Goal: Task Accomplishment & Management: Manage account settings

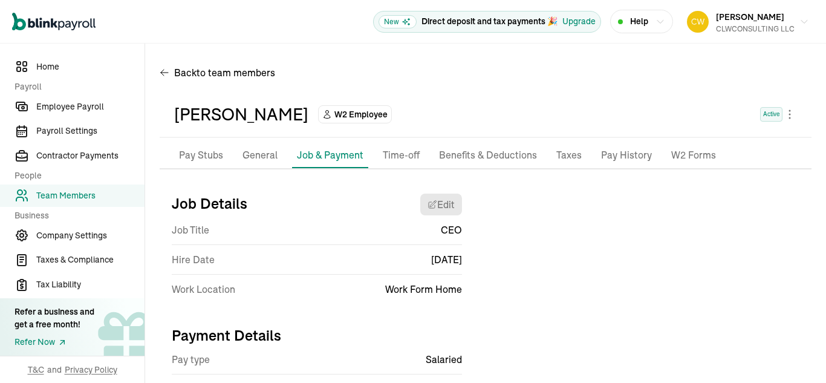
scroll to position [143, 0]
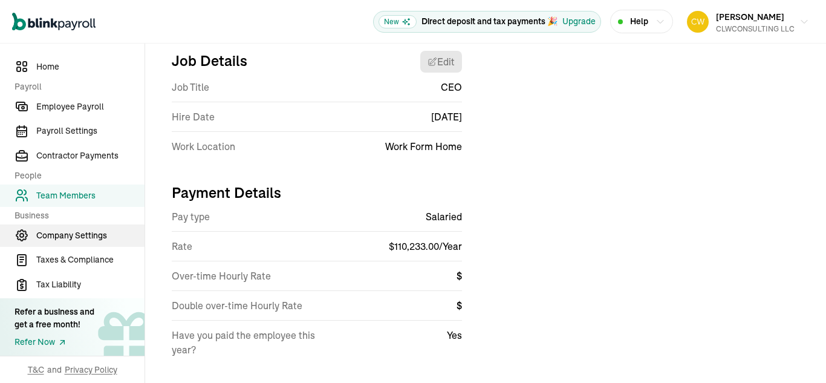
click at [96, 237] on span "Company Settings" at bounding box center [90, 235] width 108 height 13
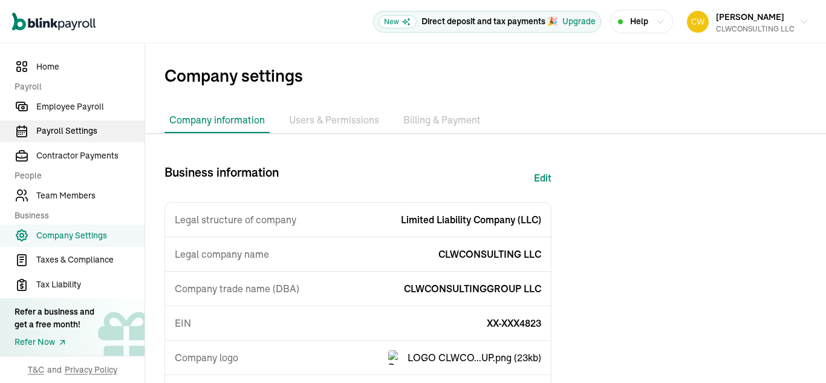
click at [43, 133] on span "Payroll Settings" at bounding box center [90, 131] width 108 height 13
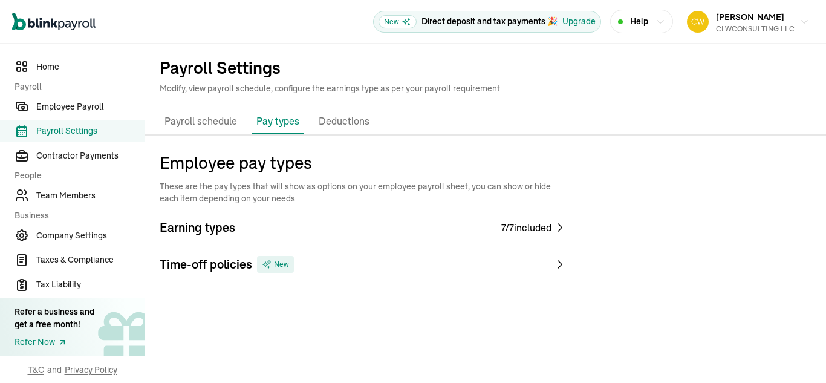
click at [345, 122] on p "Deductions" at bounding box center [344, 122] width 51 height 16
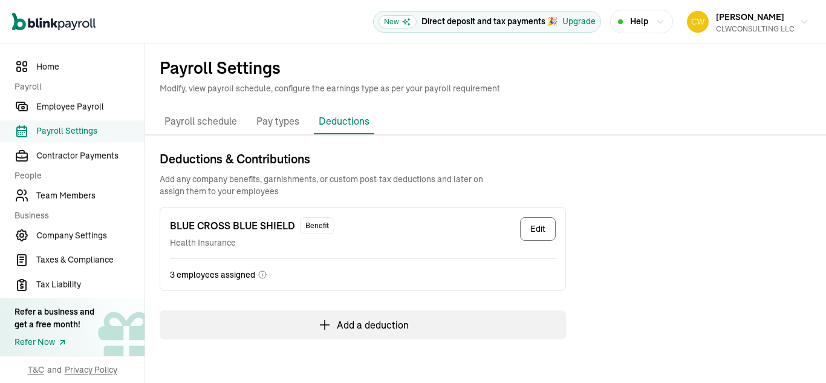
click at [221, 122] on p "Payroll schedule" at bounding box center [201, 122] width 73 height 16
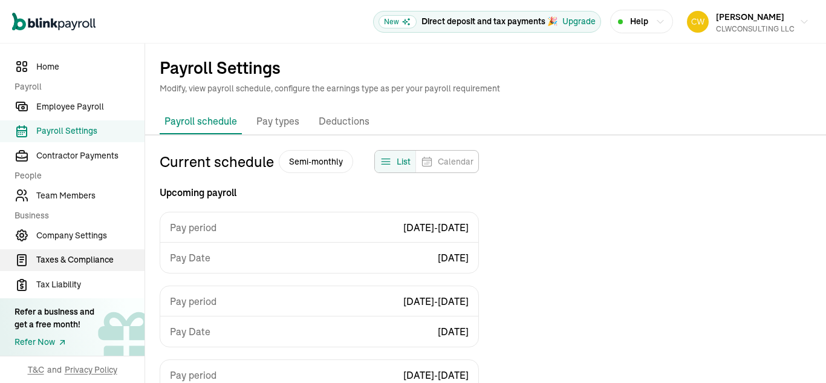
click at [75, 261] on span "Taxes & Compliance" at bounding box center [90, 260] width 108 height 13
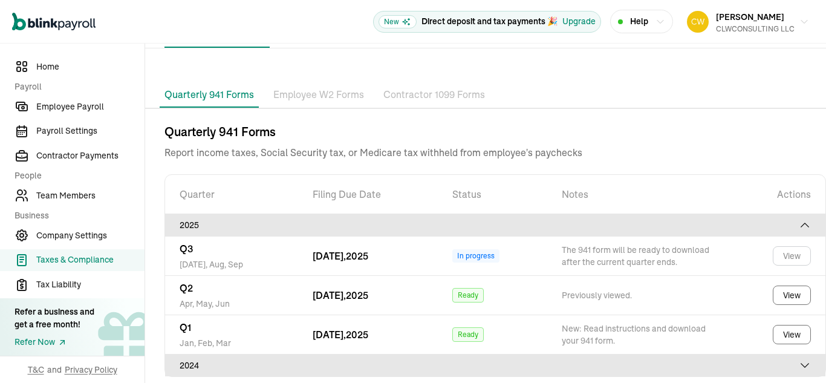
scroll to position [87, 0]
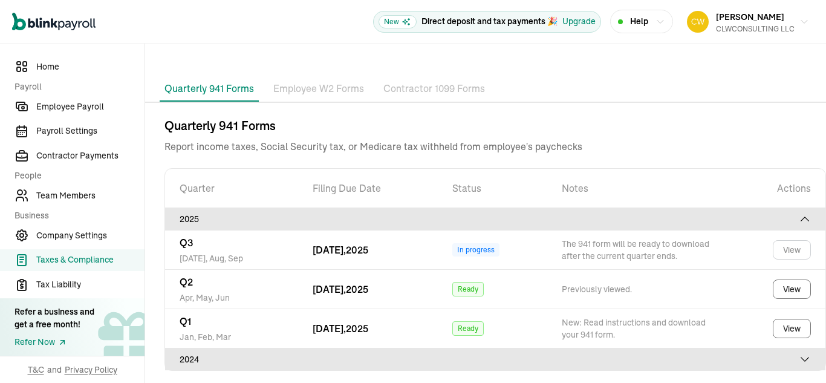
click at [329, 87] on p "Employee W2 Forms" at bounding box center [318, 89] width 91 height 16
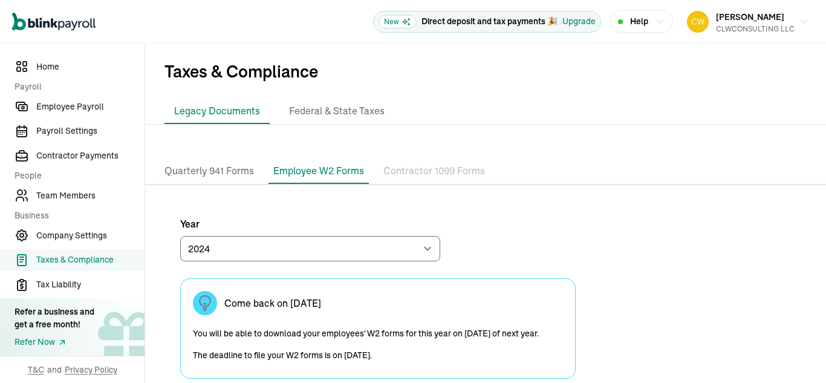
scroll to position [0, 0]
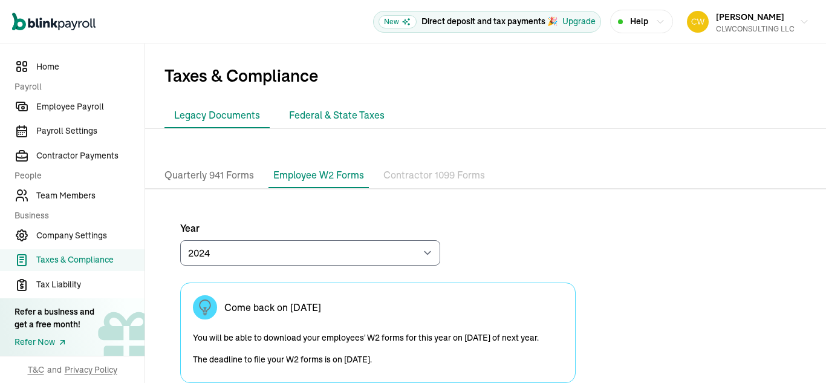
click at [348, 117] on li "Federal & State Taxes" at bounding box center [337, 115] width 115 height 25
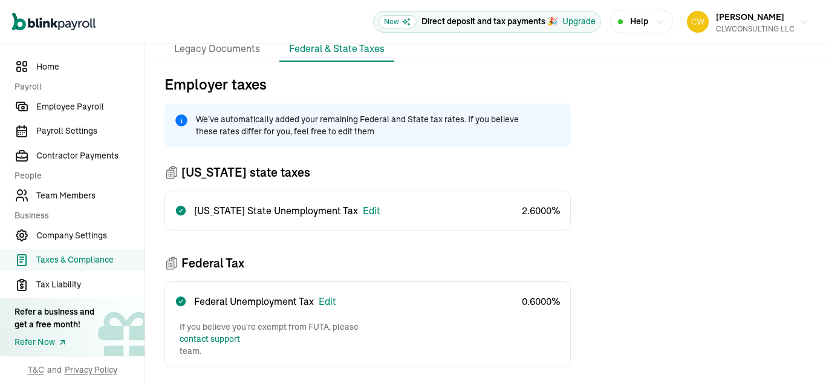
scroll to position [68, 0]
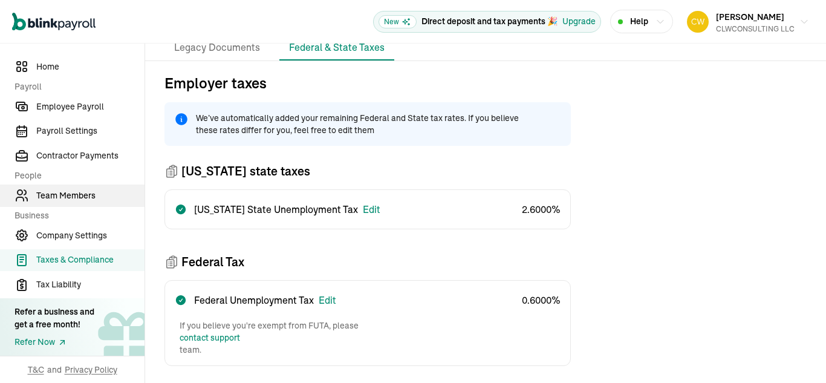
click at [40, 196] on span "Team Members" at bounding box center [90, 195] width 108 height 13
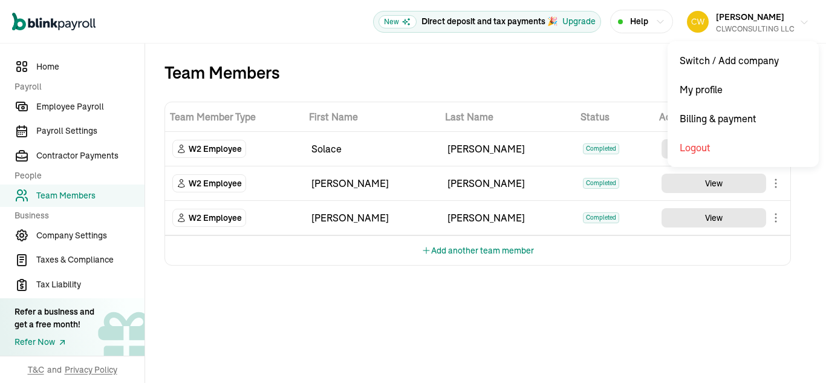
click at [807, 22] on icon "button" at bounding box center [805, 23] width 10 height 10
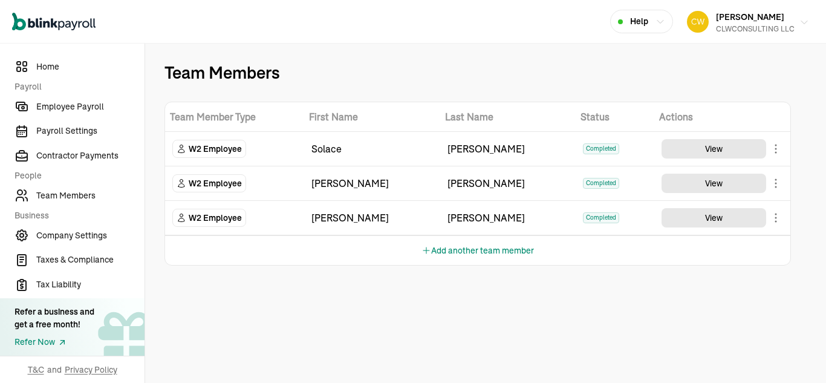
click at [808, 22] on icon "button" at bounding box center [805, 23] width 10 height 10
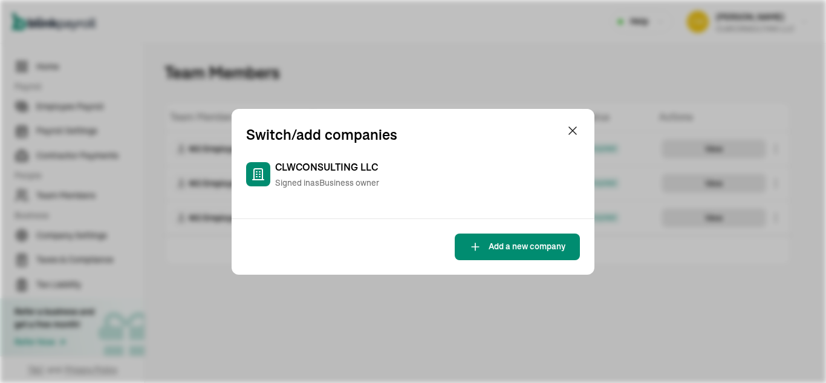
click at [344, 168] on span "CLWCONSULTING LLC" at bounding box center [326, 167] width 103 height 15
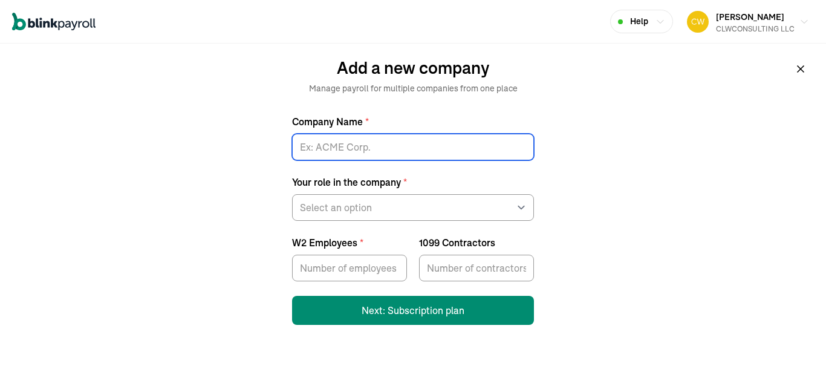
click at [395, 149] on input "Company Name *" at bounding box center [413, 147] width 242 height 27
type input "c"
type input "CLWCONSULTINGGROUP LLC"
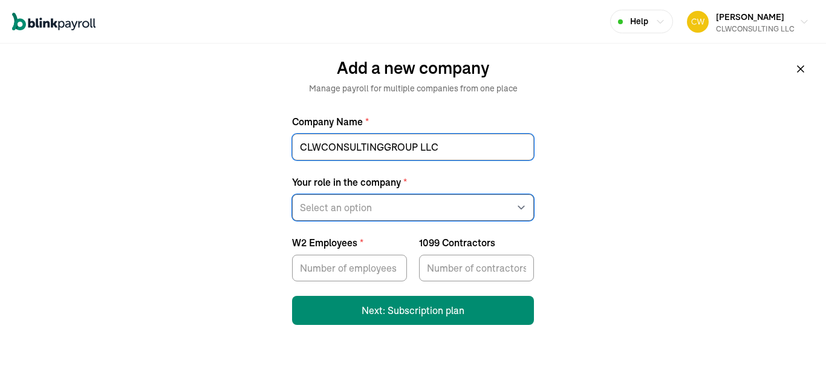
click at [392, 209] on select "Select an option Business owner HR CPA / Accountant Other" at bounding box center [413, 207] width 242 height 27
select select "owner"
click at [292, 194] on select "Select an option Business owner HR CPA / Accountant Other" at bounding box center [413, 207] width 242 height 27
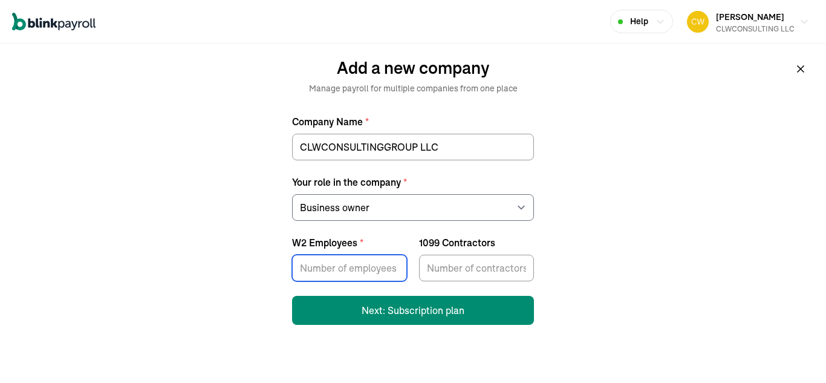
click at [374, 270] on input "W2 Employees *" at bounding box center [349, 268] width 115 height 27
type input "3"
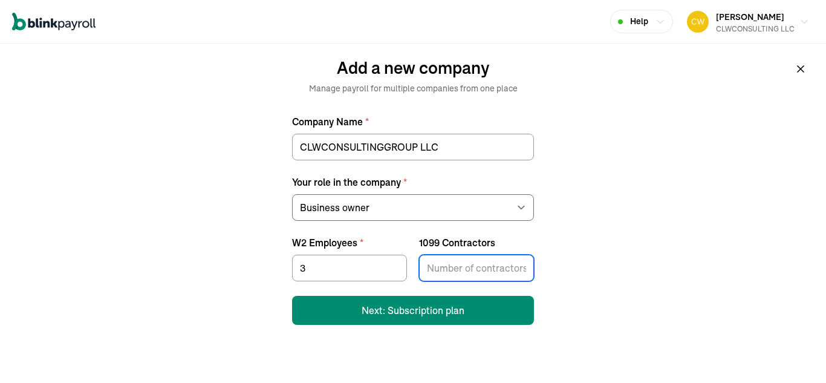
click at [484, 270] on input "1099 Contractors" at bounding box center [476, 268] width 115 height 27
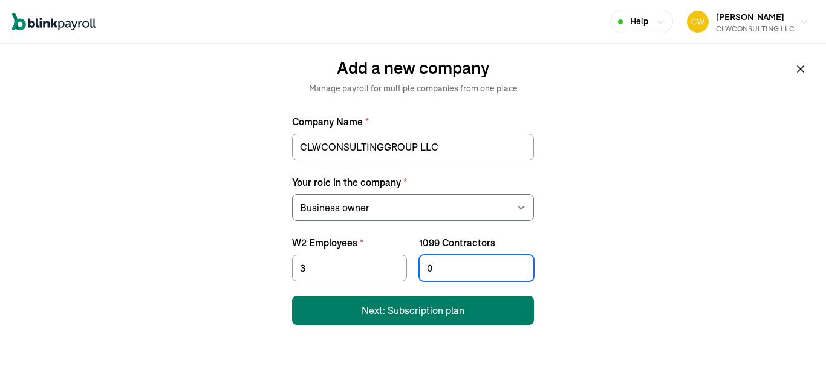
type input "0"
click at [458, 309] on button "Next: Subscription plan" at bounding box center [413, 310] width 242 height 29
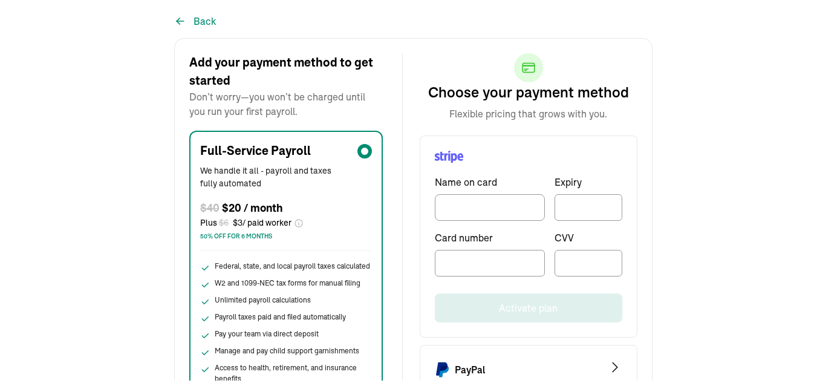
scroll to position [100, 0]
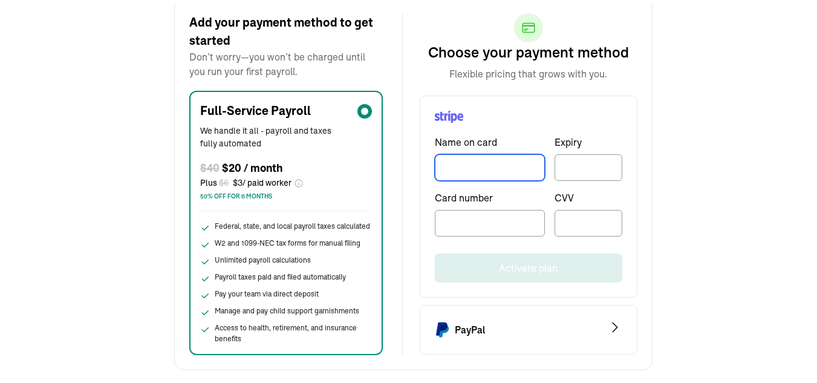
click at [463, 165] on input "TextInput" at bounding box center [490, 165] width 110 height 27
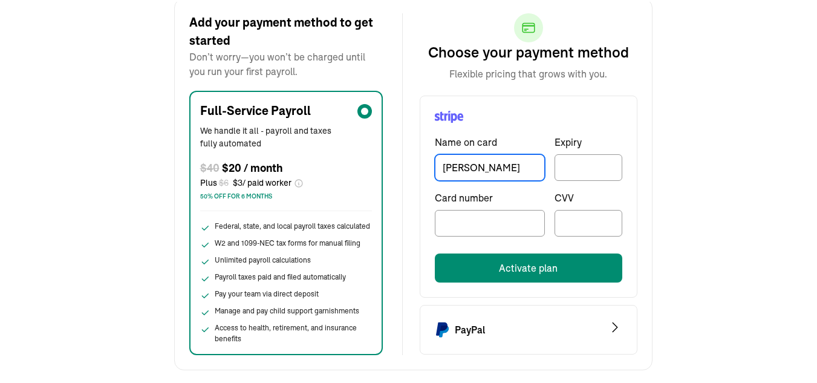
type input "[PERSON_NAME]"
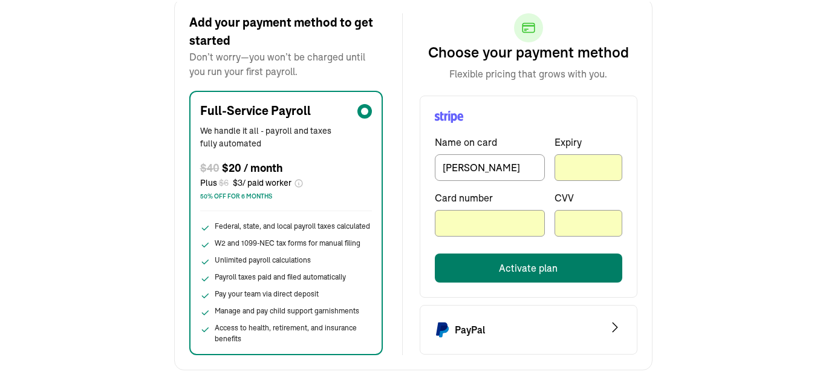
click at [563, 265] on button "Activate plan" at bounding box center [529, 266] width 188 height 29
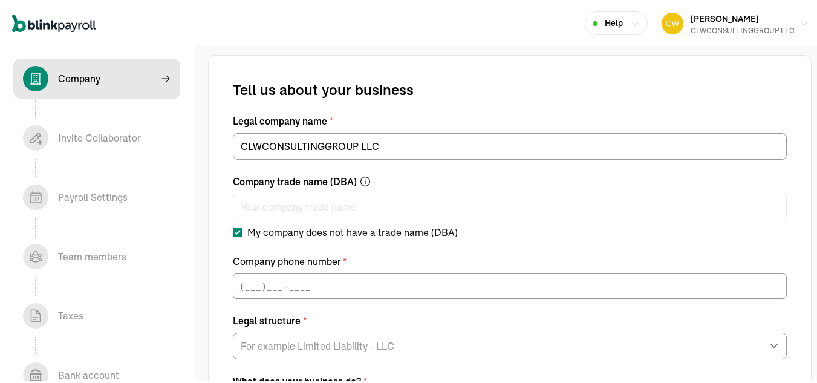
click at [239, 229] on input "My company does not have a trade name (DBA)" at bounding box center [238, 231] width 10 height 10
checkbox input "false"
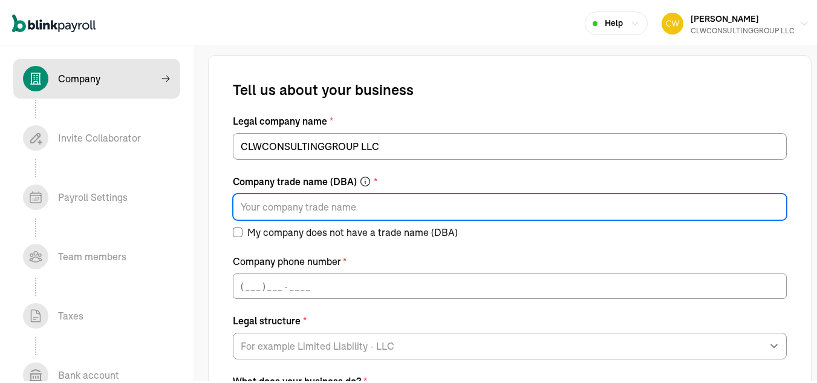
click at [280, 206] on input "Company trade name (DBA) *" at bounding box center [510, 205] width 554 height 27
click at [330, 208] on input "Company trade name (DBA) *" at bounding box center [510, 205] width 554 height 27
click at [362, 213] on input "CLWCONSULTING" at bounding box center [510, 205] width 554 height 27
type input "CLWCONSULTING"
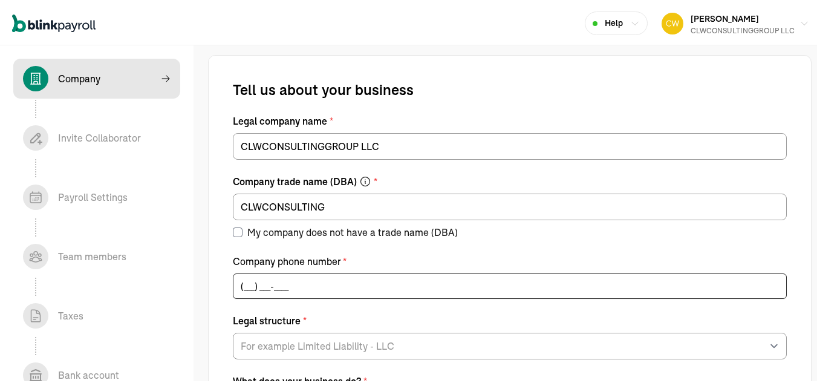
click at [293, 286] on input "(___) ___-____" at bounding box center [510, 284] width 554 height 25
type input "[PHONE_NUMBER]"
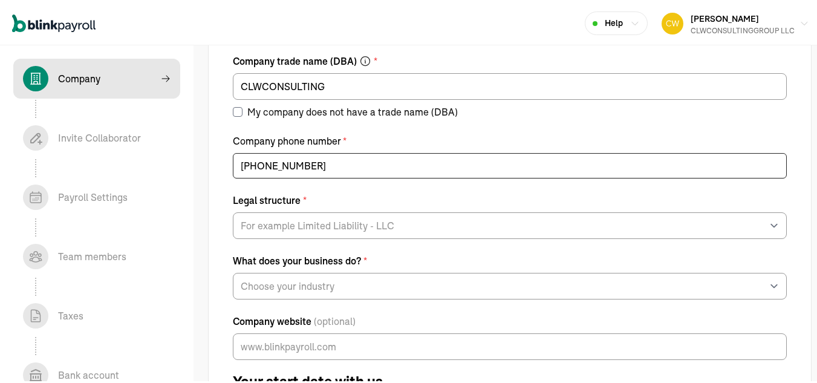
scroll to position [121, 0]
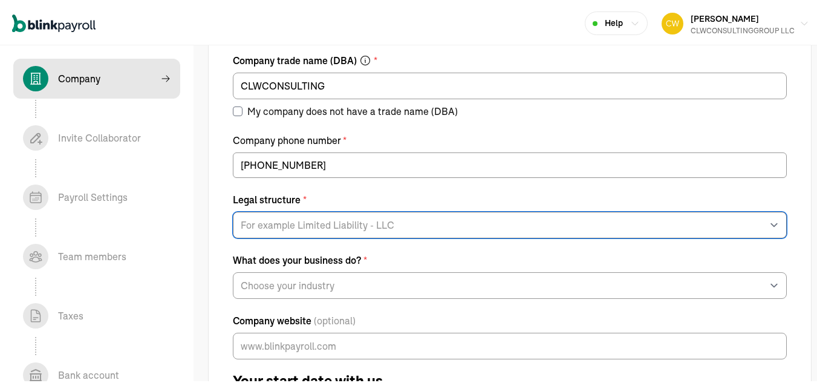
click at [332, 224] on select "For example Limited Liability - LLC Sole proprietorship Limited Partnership Lim…" at bounding box center [510, 223] width 554 height 27
select select "Limited Liability Company (LLC)"
click at [233, 210] on select "For example Limited Liability - LLC Sole proprietorship Limited Partnership Lim…" at bounding box center [510, 223] width 554 height 27
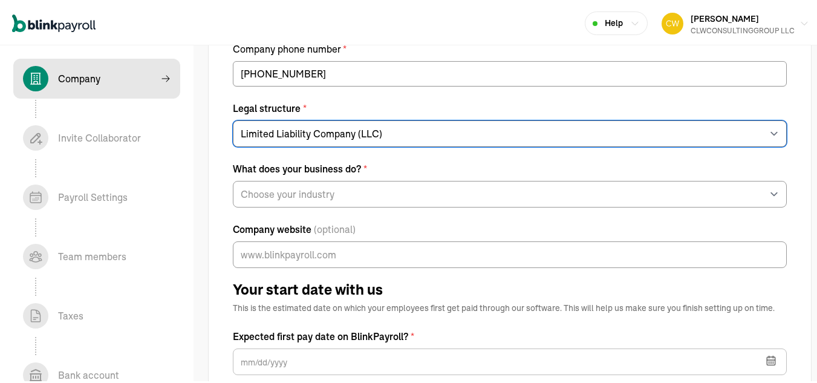
scroll to position [242, 0]
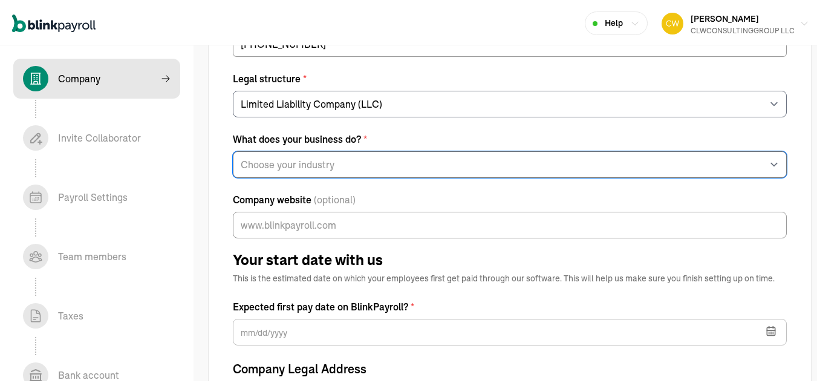
click at [342, 159] on select "Choose your industry Auto or Machine Sales Auto or Machine Repair Arts or Enter…" at bounding box center [510, 162] width 554 height 27
select select "Financial Services"
click at [233, 149] on select "Choose your industry Auto or Machine Sales Auto or Machine Repair Arts or Enter…" at bounding box center [510, 162] width 554 height 27
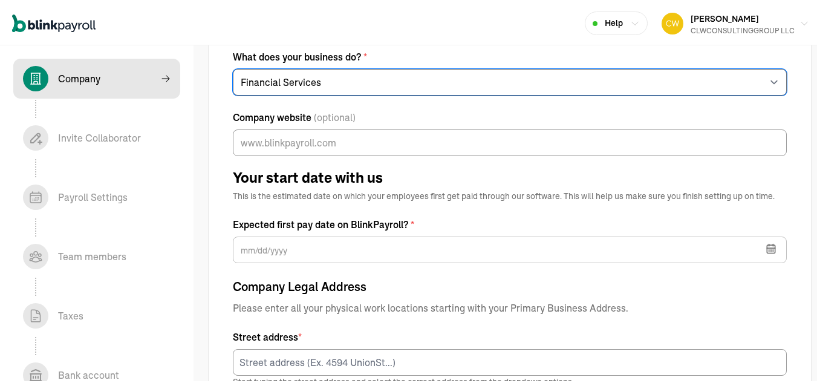
scroll to position [363, 0]
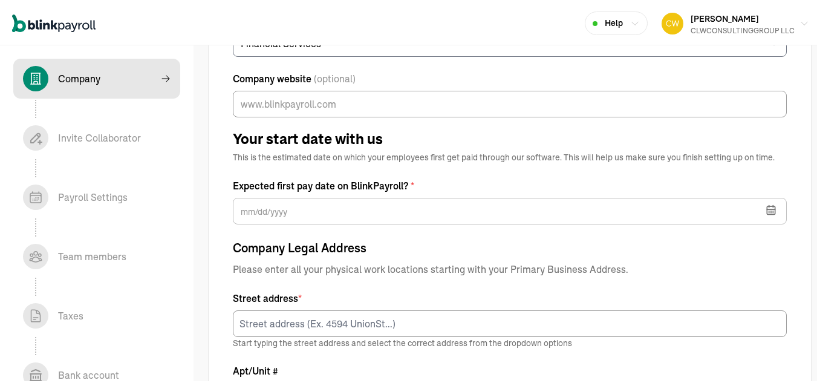
click at [773, 209] on icon "button" at bounding box center [773, 210] width 0 height 2
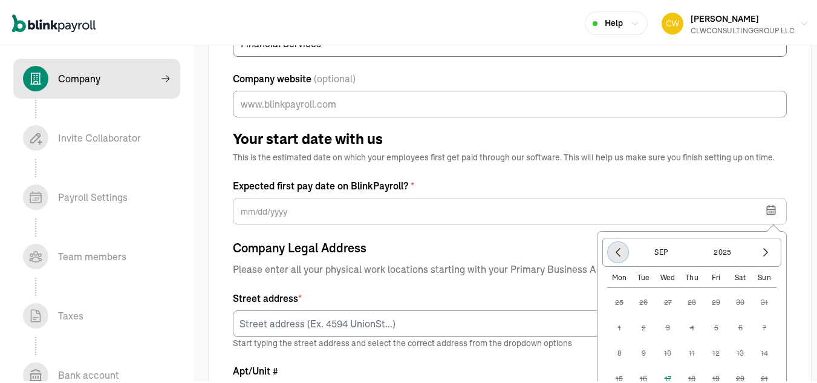
click at [612, 249] on icon "button" at bounding box center [618, 250] width 12 height 12
click at [612, 248] on icon "button" at bounding box center [618, 250] width 12 height 12
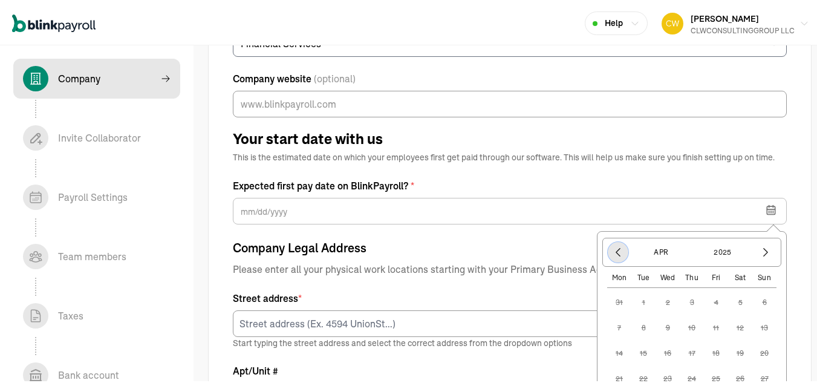
click at [612, 248] on icon "button" at bounding box center [618, 250] width 12 height 12
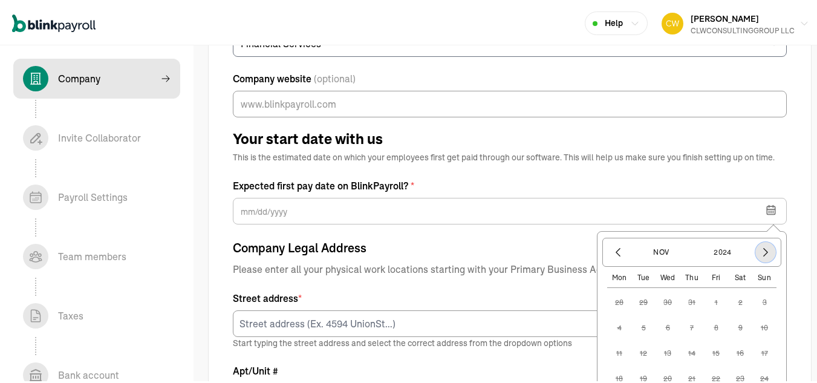
click at [761, 247] on icon "button" at bounding box center [766, 250] width 12 height 12
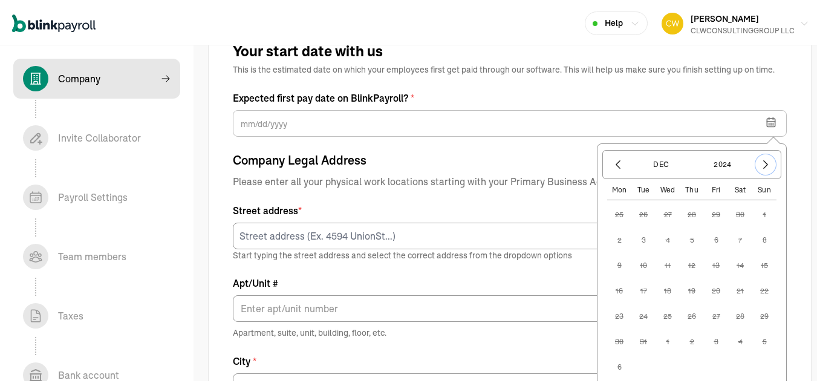
scroll to position [424, 0]
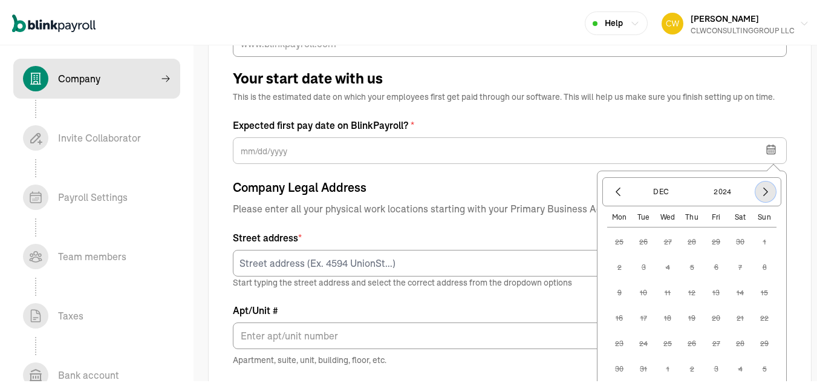
click at [760, 191] on icon "button" at bounding box center [766, 190] width 12 height 12
click at [764, 191] on icon "button" at bounding box center [766, 190] width 4 height 8
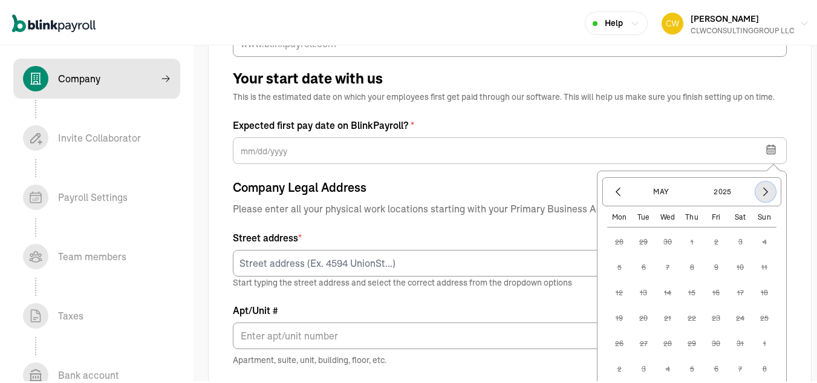
click at [764, 191] on icon "button" at bounding box center [766, 190] width 4 height 8
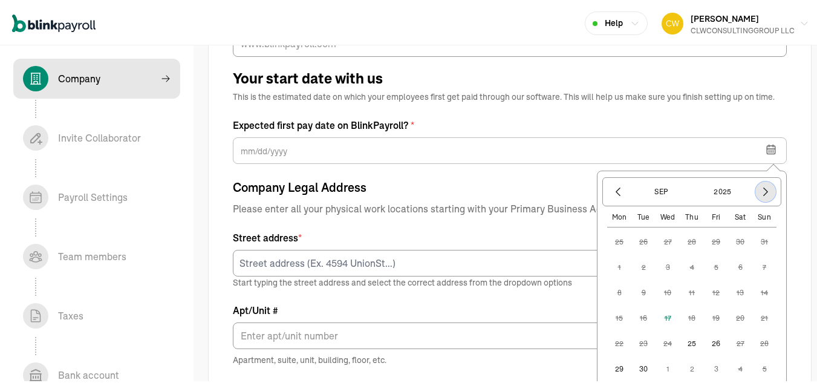
click at [764, 191] on icon "button" at bounding box center [766, 190] width 4 height 8
click at [612, 194] on icon "button" at bounding box center [618, 190] width 12 height 12
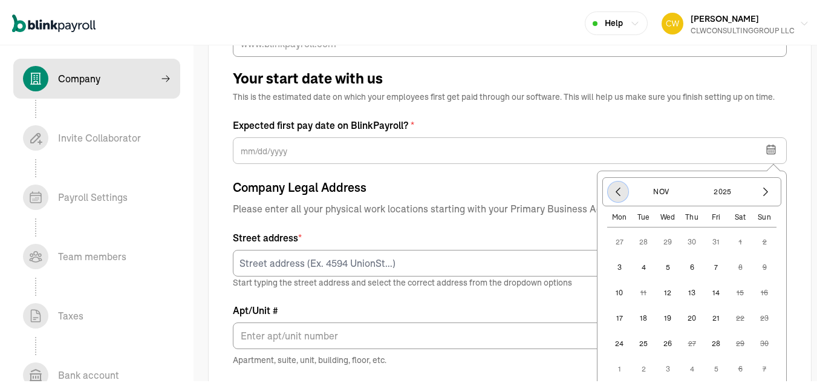
click at [612, 194] on icon "button" at bounding box center [618, 190] width 12 height 12
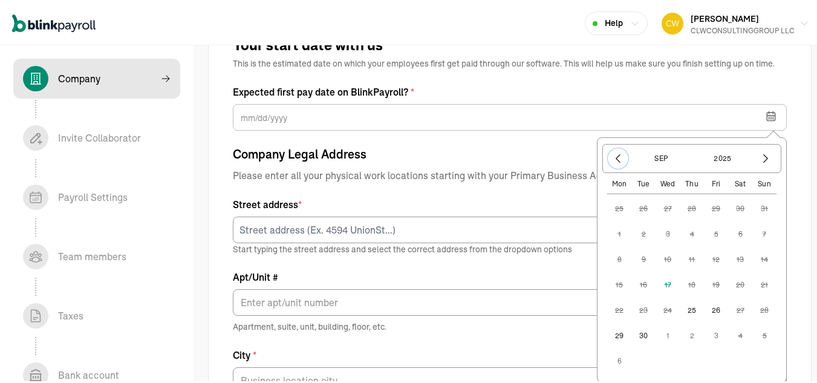
scroll to position [484, 0]
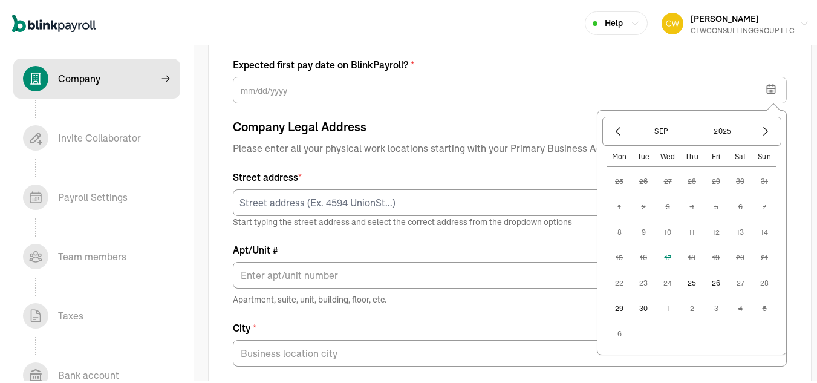
drag, startPoint x: 664, startPoint y: 305, endPoint x: 656, endPoint y: 308, distance: 8.4
click at [656, 308] on button "1" at bounding box center [668, 307] width 24 height 24
type input "[DATE]"
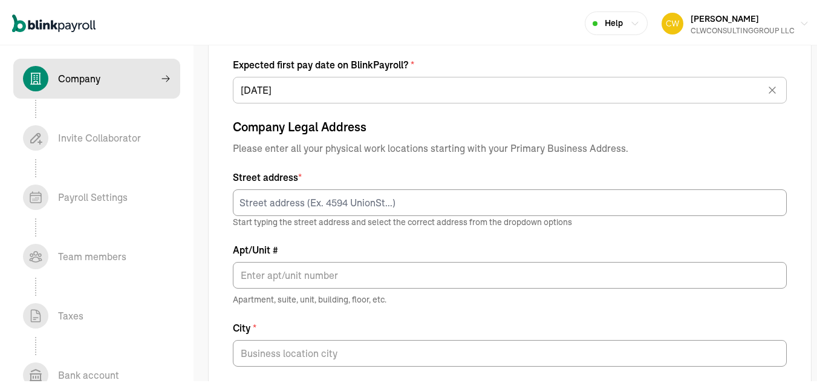
click at [658, 307] on div "Street address * Start typing the street address and select the correct address…" at bounding box center [510, 296] width 554 height 257
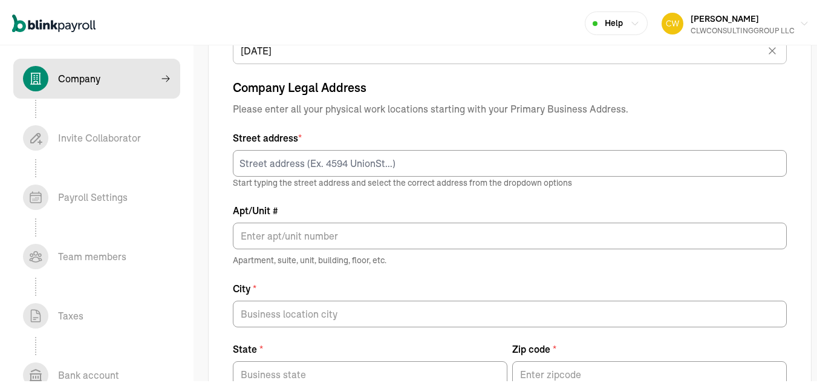
scroll to position [545, 0]
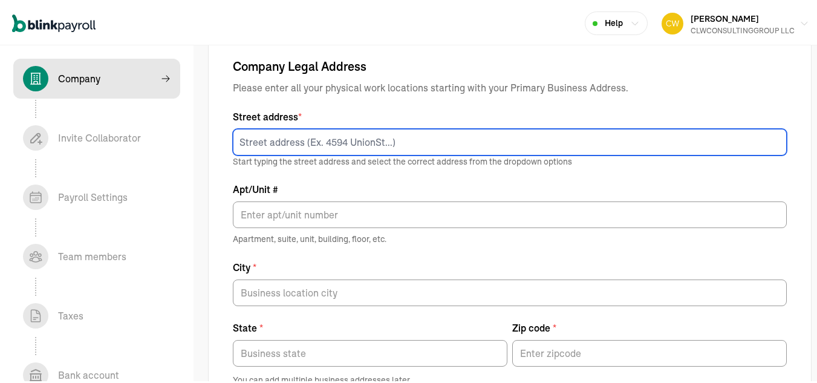
click at [379, 140] on input at bounding box center [510, 140] width 554 height 27
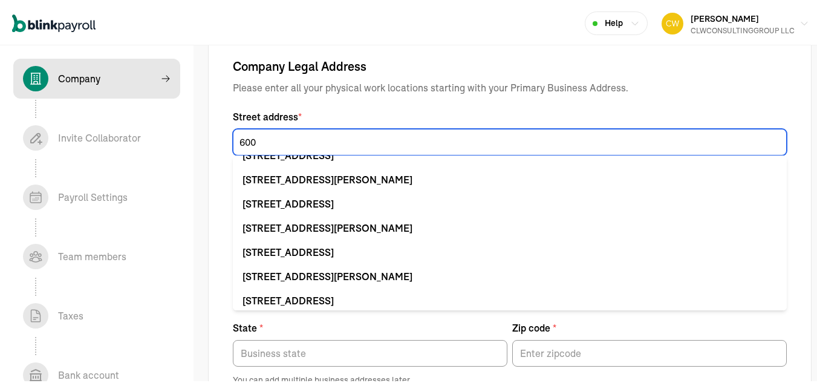
scroll to position [0, 0]
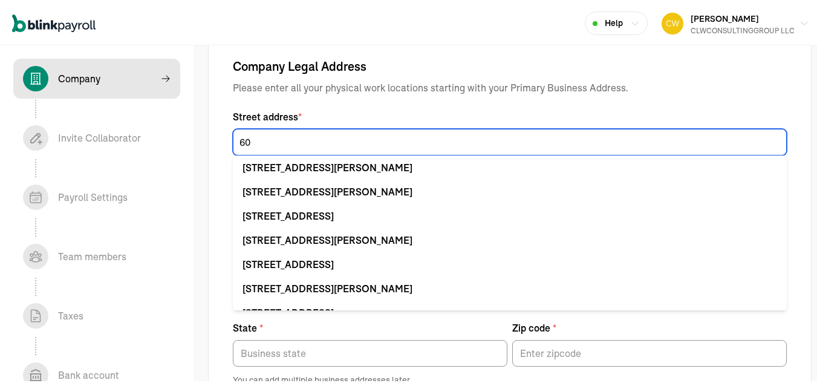
type input "6"
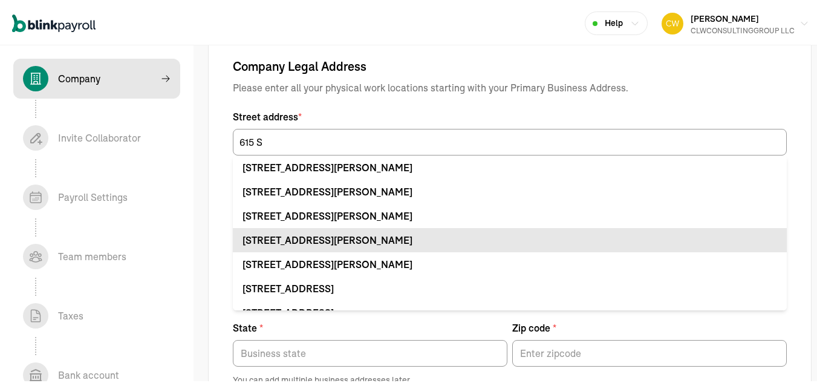
click at [391, 237] on div "[STREET_ADDRESS][PERSON_NAME]" at bounding box center [510, 238] width 535 height 15
type input "[STREET_ADDRESS][PERSON_NAME]"
type input "[GEOGRAPHIC_DATA]"
type input "VA"
type input "22301"
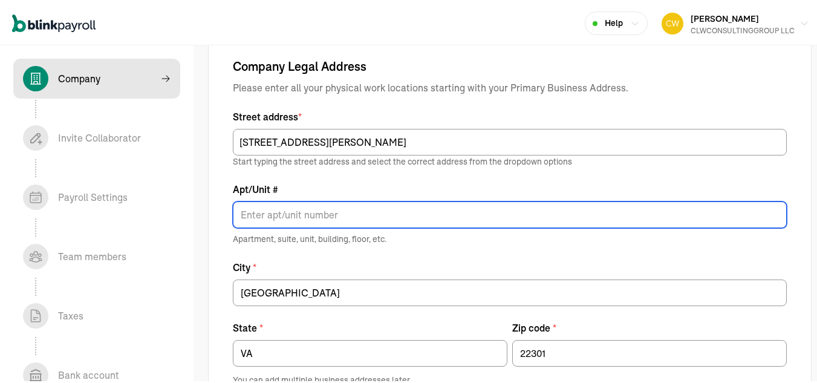
click at [312, 211] on input "Apt/Unit #" at bounding box center [510, 213] width 554 height 27
type input "323"
type input "CLWCONSULTINGGROUP"
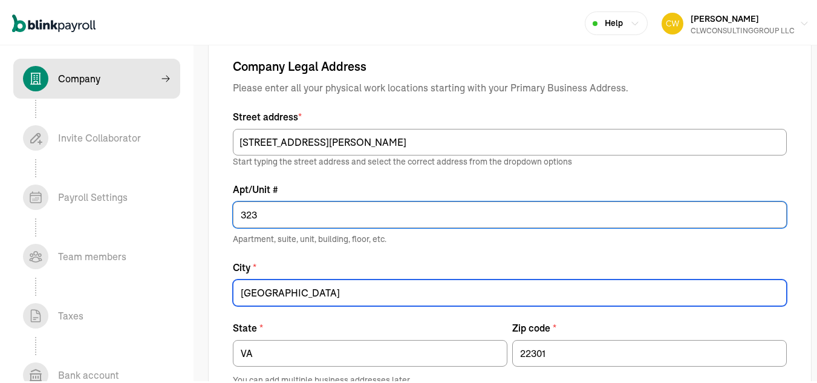
type input "[GEOGRAPHIC_DATA]"
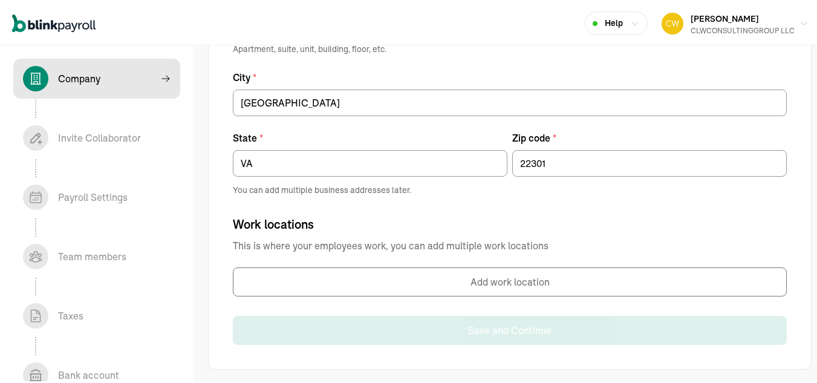
scroll to position [739, 0]
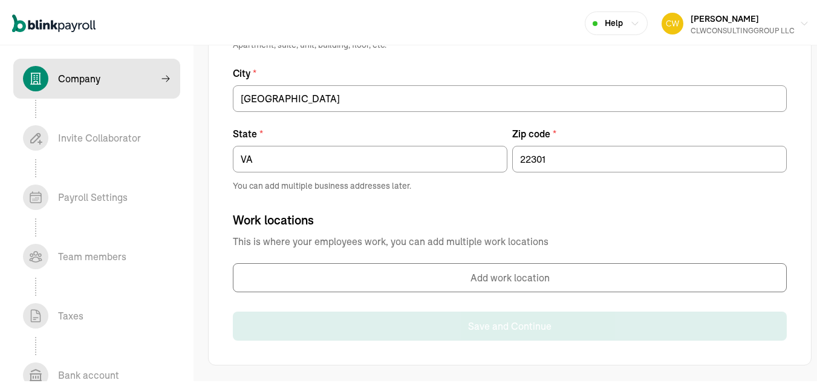
click at [516, 273] on button "Add work location" at bounding box center [510, 275] width 554 height 29
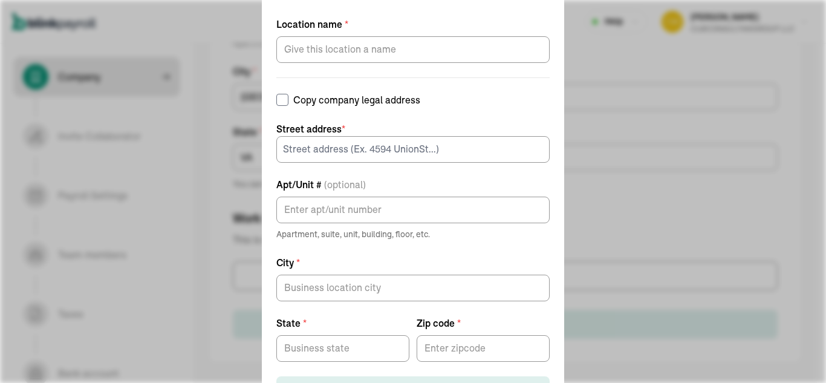
click at [289, 102] on input "Copy company legal address" at bounding box center [283, 100] width 12 height 12
checkbox input "true"
type input "[STREET_ADDRESS][PERSON_NAME]"
type input "323"
type input "[GEOGRAPHIC_DATA]"
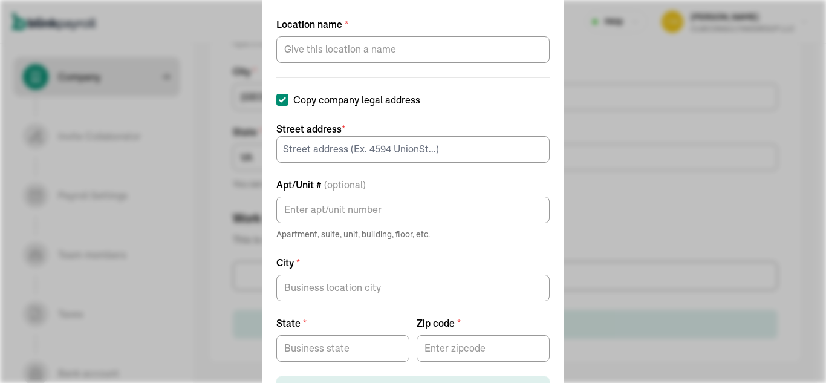
type input "VA"
type input "22301"
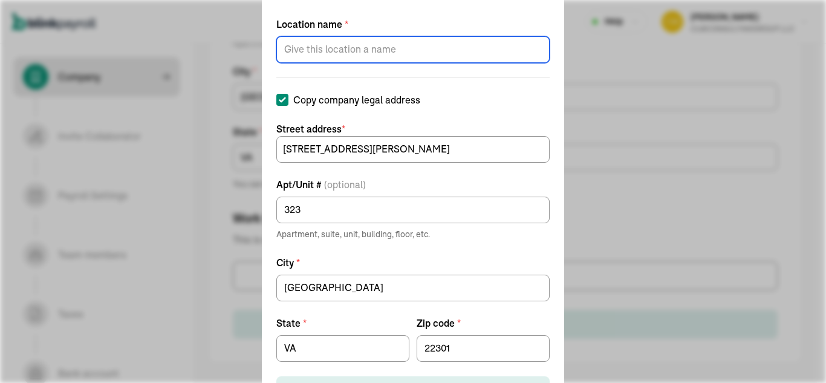
click at [386, 47] on input "Location name *" at bounding box center [413, 49] width 273 height 27
type input "PRIMARY"
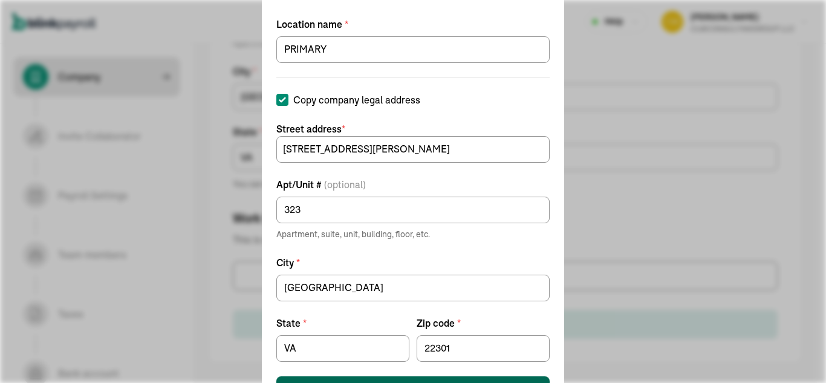
click at [497, 378] on button "Save work location" at bounding box center [413, 389] width 273 height 27
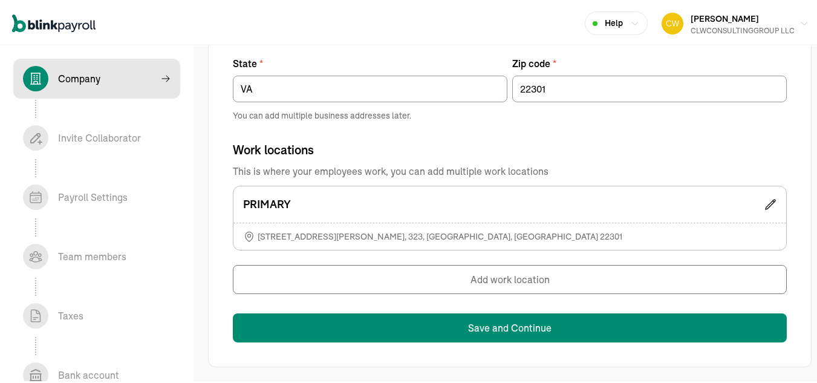
scroll to position [811, 0]
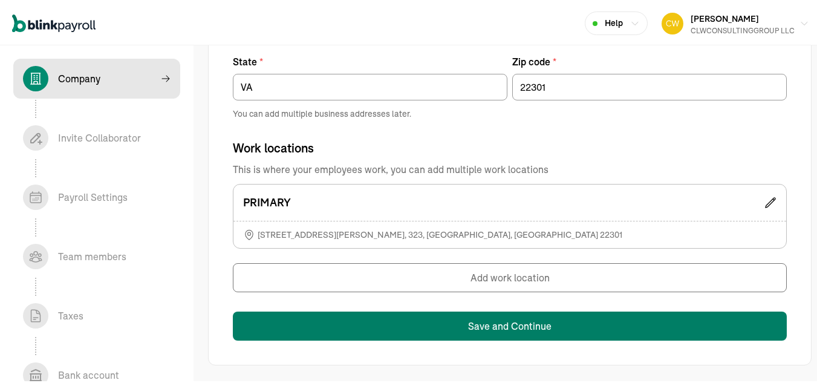
click at [538, 319] on button "Save and Continue" at bounding box center [510, 324] width 554 height 29
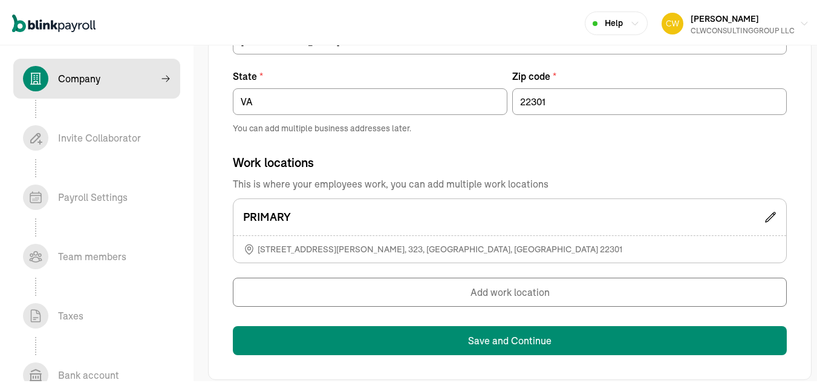
scroll to position [274, 0]
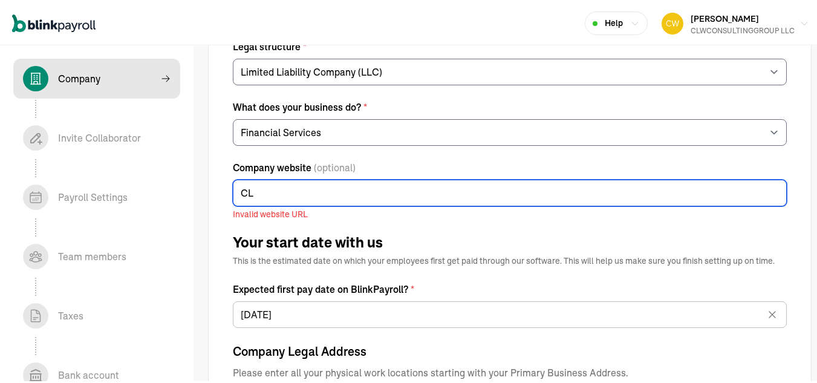
type input "C"
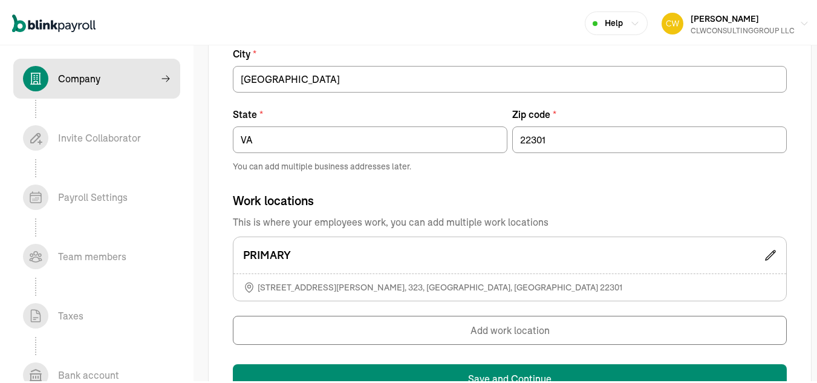
scroll to position [811, 0]
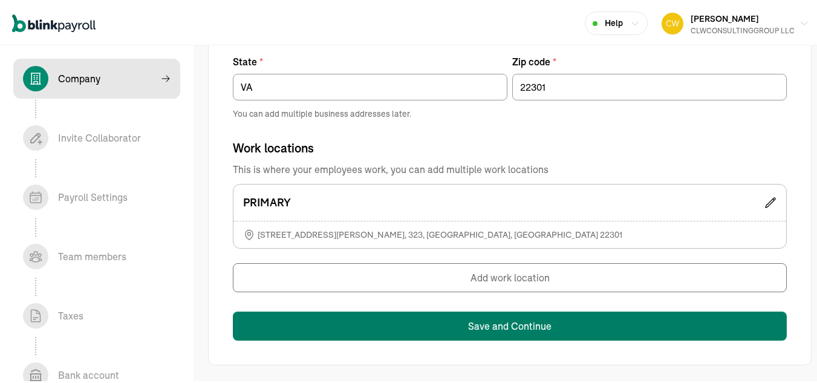
click at [512, 324] on button "Save and Continue" at bounding box center [510, 324] width 554 height 29
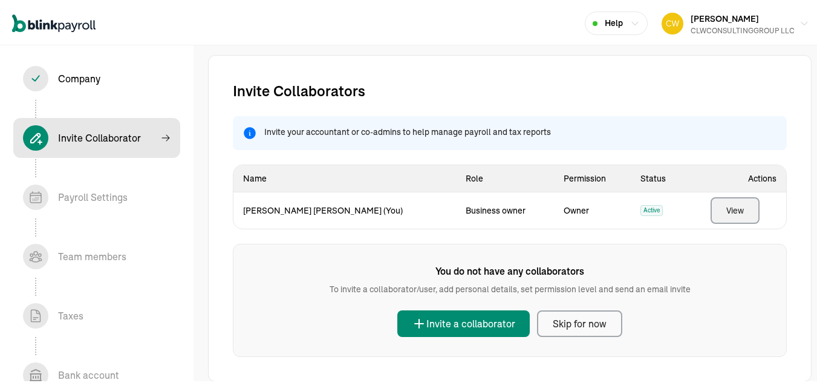
click at [733, 212] on div "View" at bounding box center [736, 209] width 18 height 12
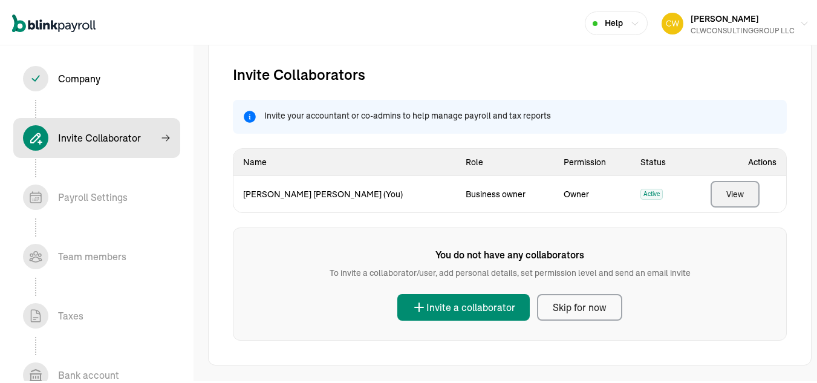
click at [584, 308] on div "Skip for now" at bounding box center [580, 305] width 54 height 15
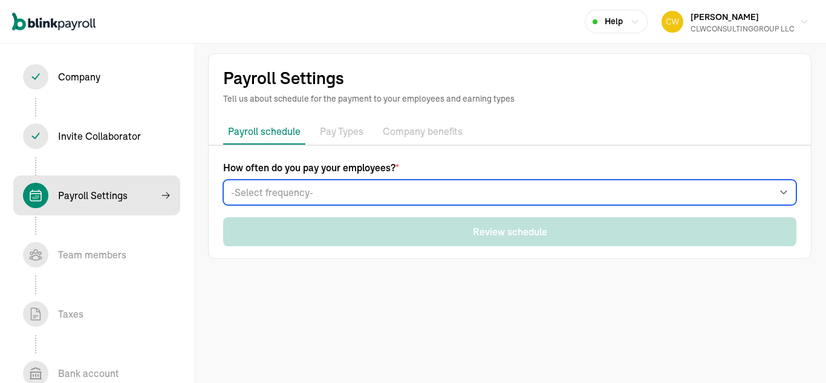
click at [408, 189] on select "-Select frequency- Weekly Bi-weekly Semi-monthly Monthly" at bounding box center [510, 192] width 574 height 25
select select "semimonthly"
click at [223, 180] on select "-Select frequency- Weekly Bi-weekly Semi-monthly Monthly" at bounding box center [510, 192] width 574 height 25
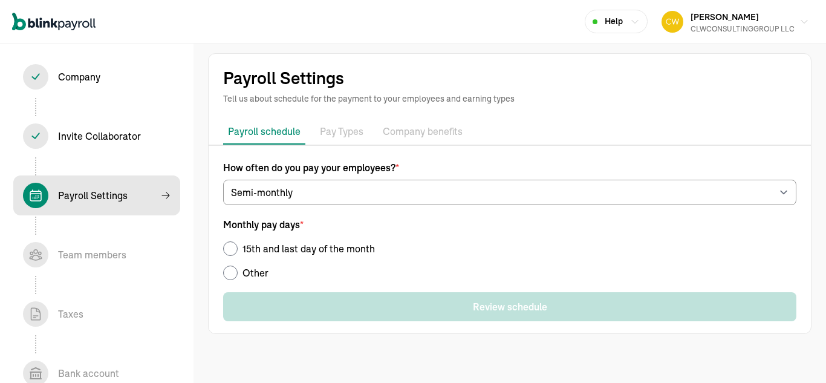
click at [233, 280] on div "How often do you pay your employees? * -Select frequency- Weekly Bi-weekly Semi…" at bounding box center [510, 240] width 603 height 161
click at [232, 274] on input "Other" at bounding box center [230, 273] width 15 height 15
radio input "true"
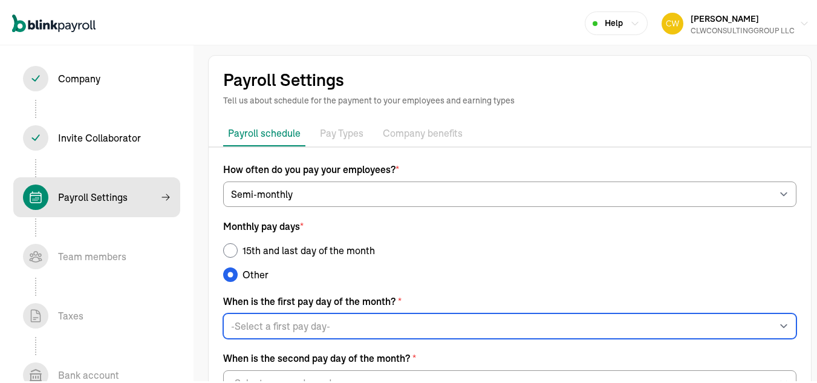
click at [407, 323] on select "-Select a first pay day- 1 2 3 4 5 6 7 8 9 10 11 12 13 14 15 16 17" at bounding box center [510, 324] width 574 height 25
select select "1"
click at [223, 312] on select "-Select a first pay day- 1 2 3 4 5 6 7 8 9 10 11 12 13 14 15 16 17" at bounding box center [510, 324] width 574 height 25
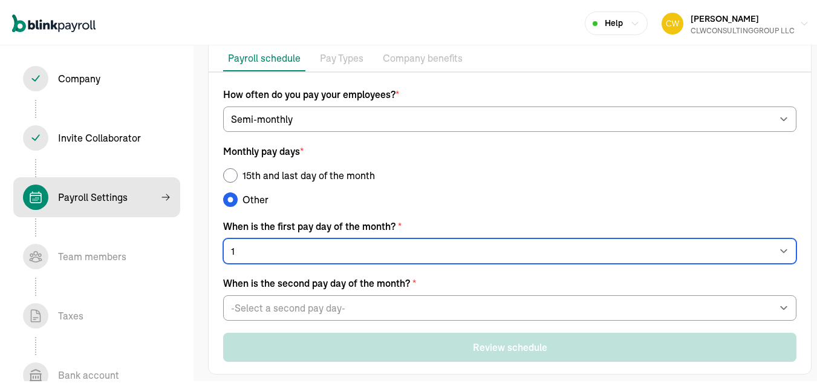
scroll to position [84, 0]
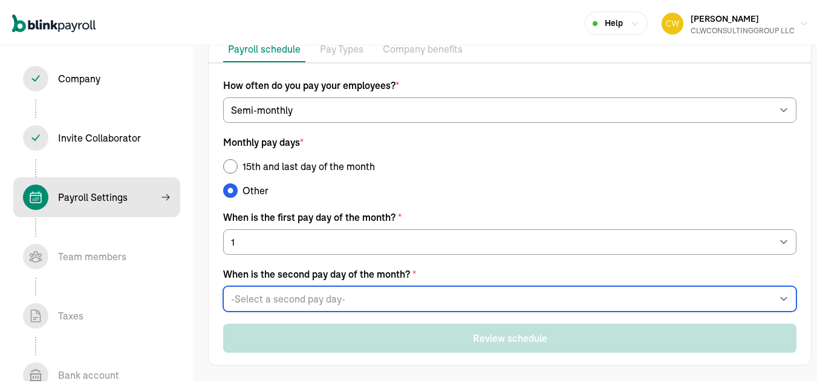
click at [405, 298] on select "-Select a second pay day- 14 15 16 17 18 19 20 21 22 23 24 25 26 27 28 29 Last …" at bounding box center [510, 296] width 574 height 25
select select "15"
click at [223, 284] on select "-Select a second pay day- 14 15 16 17 18 19 20 21 22 23 24 25 26 27 28 29 Last …" at bounding box center [510, 296] width 574 height 25
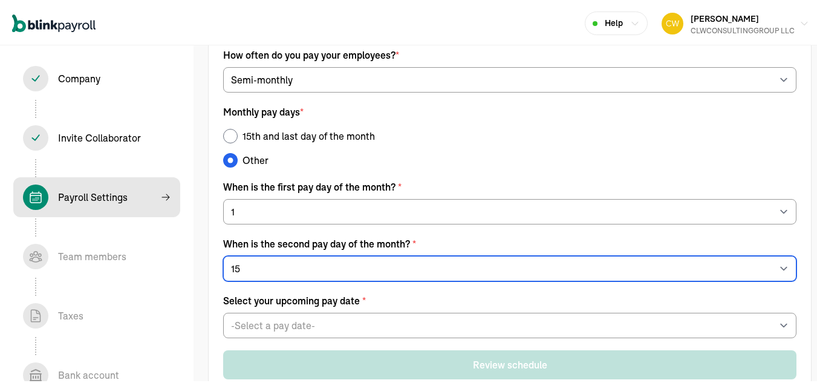
scroll to position [141, 0]
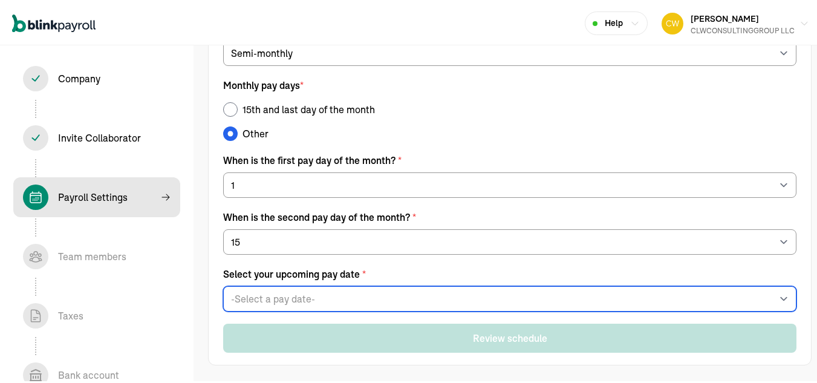
click at [360, 298] on select "-Select a pay date- [DATE] [DATE] [DATE] [DATE] [DATE] [DATE] [DATE] [DATE] [DA…" at bounding box center [510, 296] width 574 height 25
select select "[DATE]"
click at [223, 284] on select "-Select a pay date- [DATE] [DATE] [DATE] [DATE] [DATE] [DATE] [DATE] [DATE] [DA…" at bounding box center [510, 296] width 574 height 25
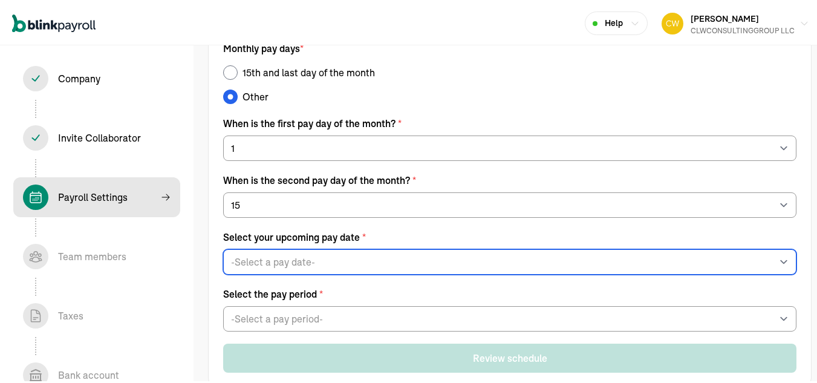
scroll to position [198, 0]
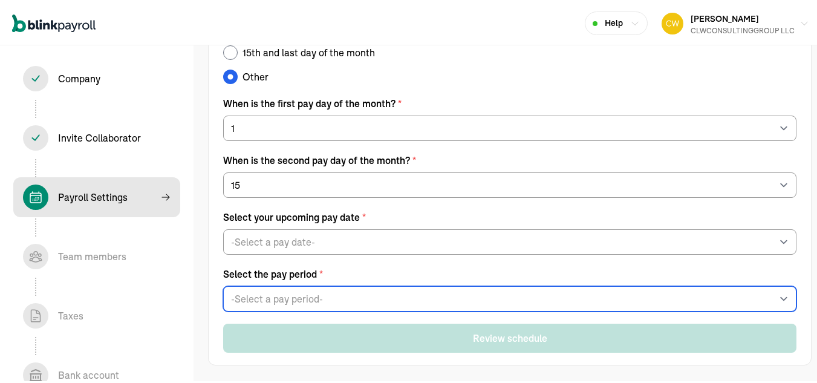
click at [359, 293] on select "-Select a pay period- [DATE] - [DATE] [DATE] - [DATE] Custom Pay Period" at bounding box center [510, 296] width 574 height 25
select select "[DATE] - [DATE]"
click at [223, 284] on select "-Select a pay period- [DATE] - [DATE] [DATE] - [DATE] Custom Pay Period" at bounding box center [510, 296] width 574 height 25
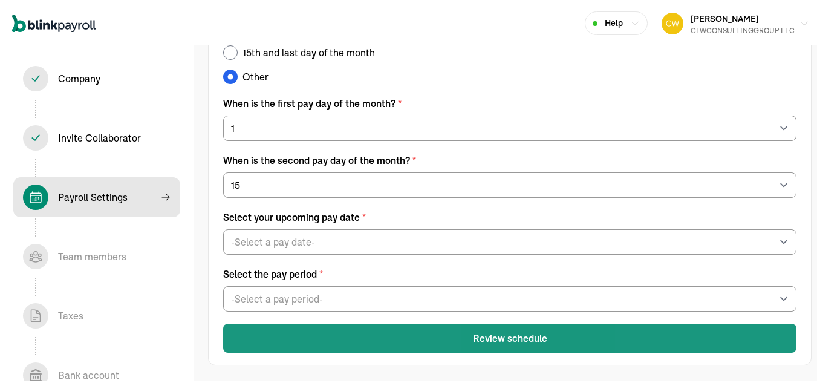
click at [502, 338] on button "Review schedule" at bounding box center [510, 336] width 574 height 29
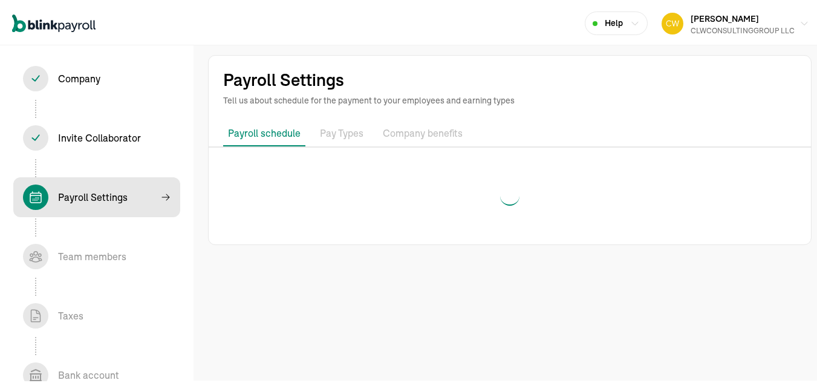
scroll to position [0, 0]
select select "semimonthly"
select select "1"
select select "15"
select select "[DATE]"
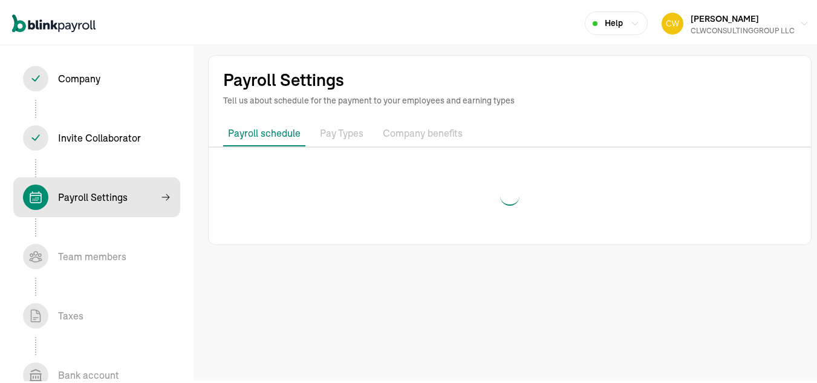
select select "[DATE] - [DATE]"
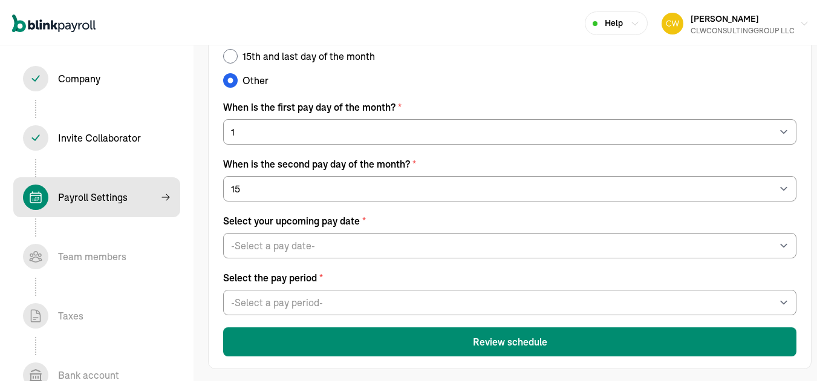
scroll to position [198, 0]
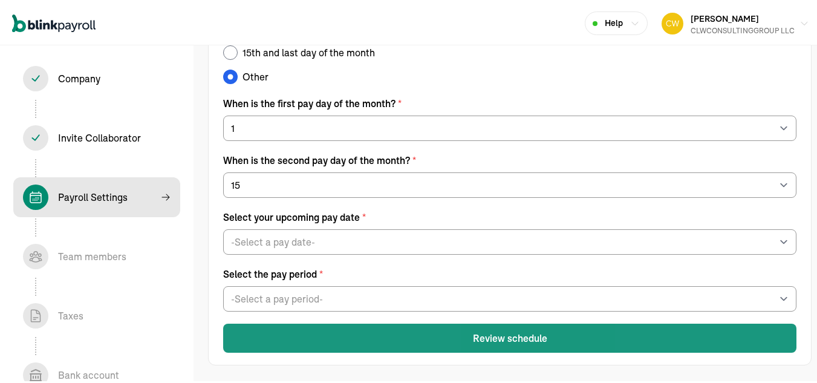
click at [505, 338] on button "Review schedule" at bounding box center [510, 336] width 574 height 29
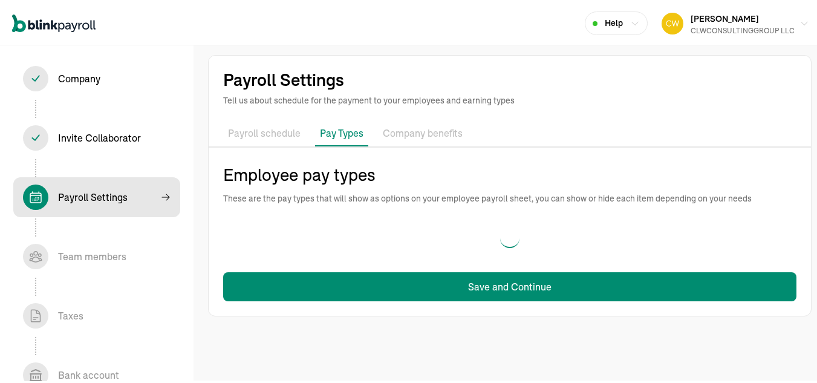
scroll to position [0, 0]
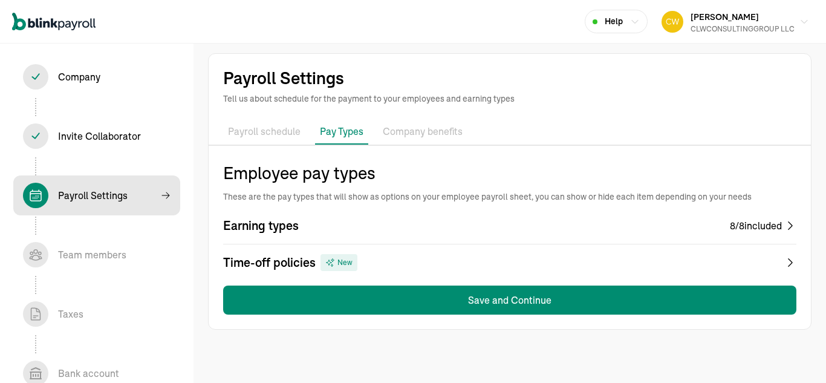
click at [754, 223] on div "8 / 8 included" at bounding box center [756, 225] width 52 height 15
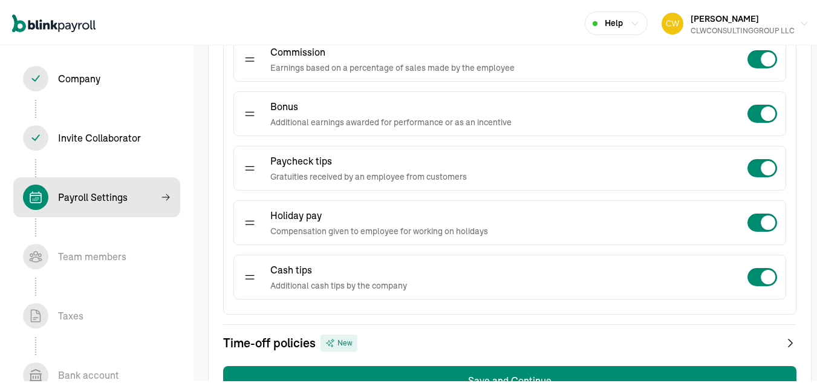
scroll to position [461, 0]
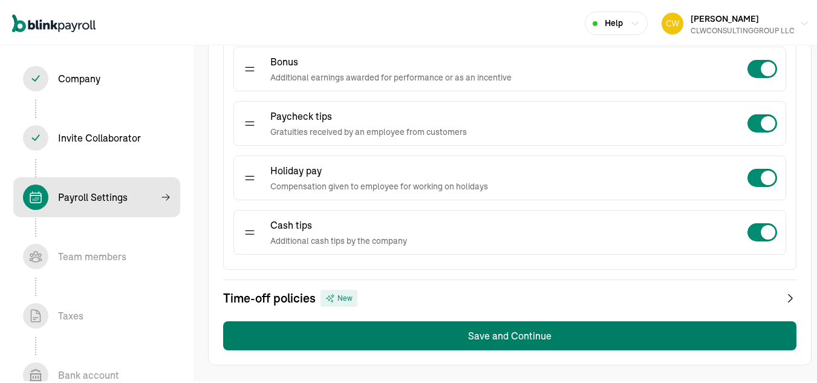
click at [519, 329] on button "Save and Continue" at bounding box center [510, 333] width 574 height 29
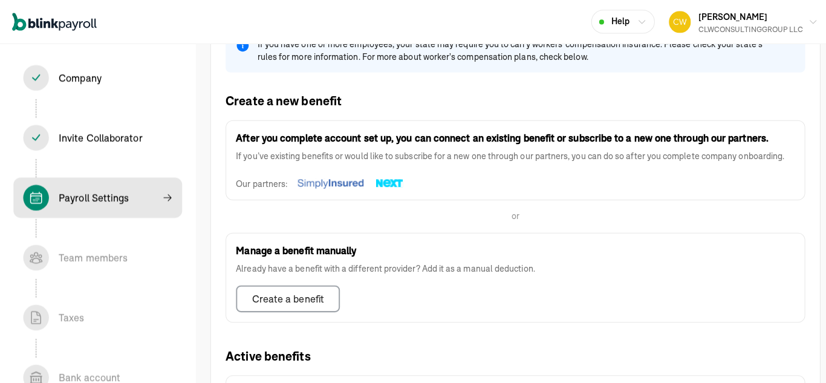
scroll to position [242, 0]
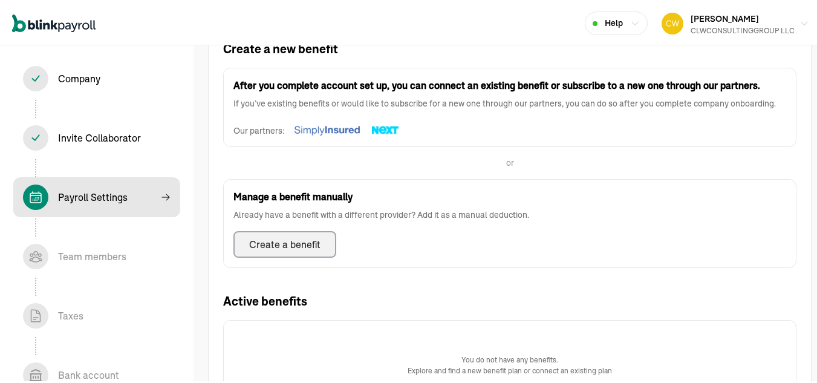
click at [307, 244] on div "Create a benefit" at bounding box center [284, 242] width 71 height 15
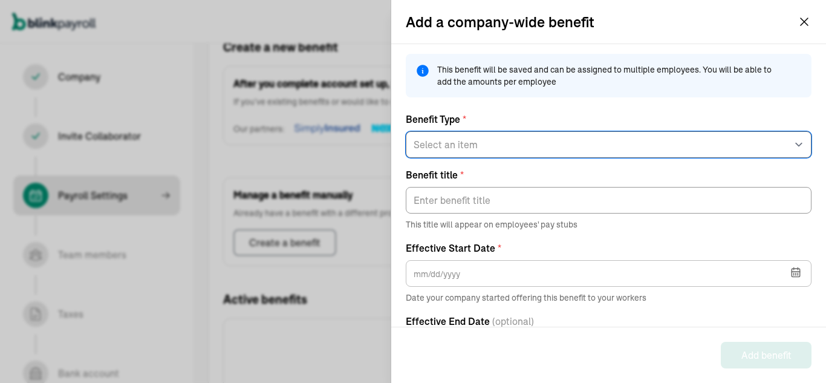
click at [520, 146] on select "Select an item 125 Medical 125 Vision 125 Dental 125 Disability 125 Accident 12…" at bounding box center [609, 144] width 406 height 27
select select "1"
click at [406, 131] on select "Select an item 125 Medical 125 Vision 125 Dental 125 Disability 125 Accident 12…" at bounding box center [609, 144] width 406 height 27
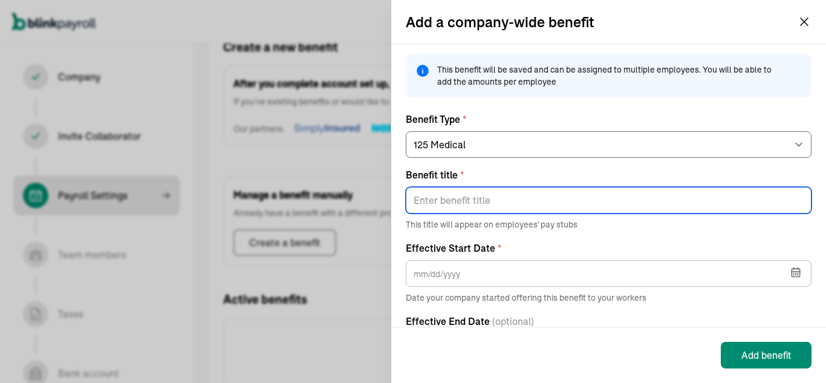
click at [475, 201] on input "Benefit title *" at bounding box center [609, 200] width 406 height 27
type input "MEDICAL"
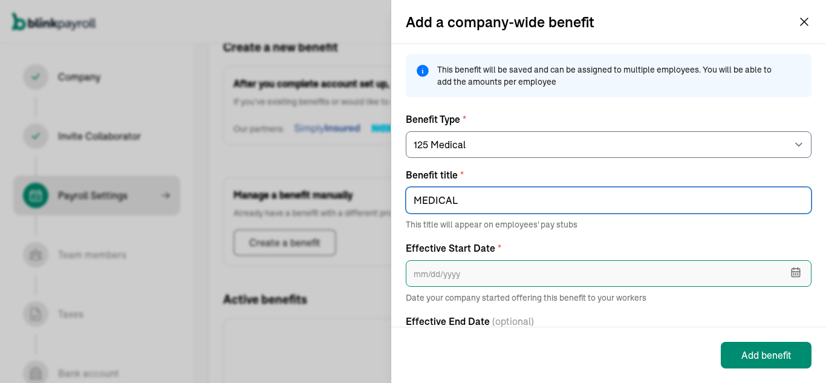
click at [453, 270] on input "text" at bounding box center [609, 273] width 406 height 27
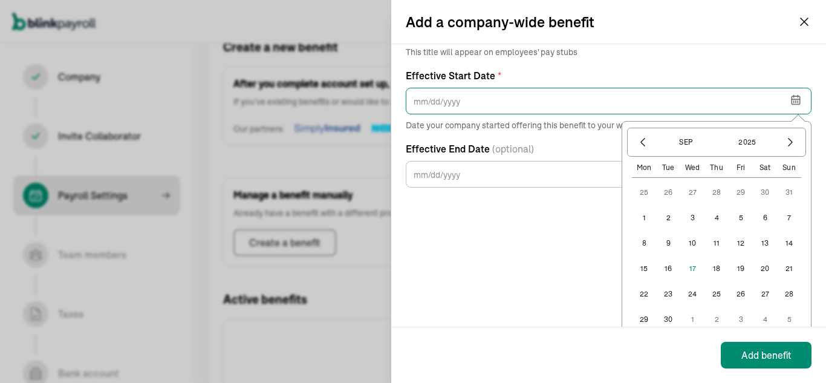
scroll to position [182, 0]
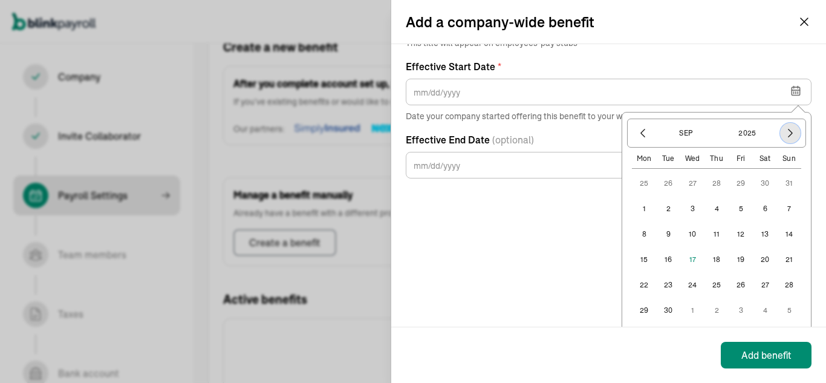
click at [785, 129] on icon "button" at bounding box center [791, 133] width 12 height 12
click at [682, 180] on button "1" at bounding box center [693, 183] width 24 height 24
type input "[DATE]"
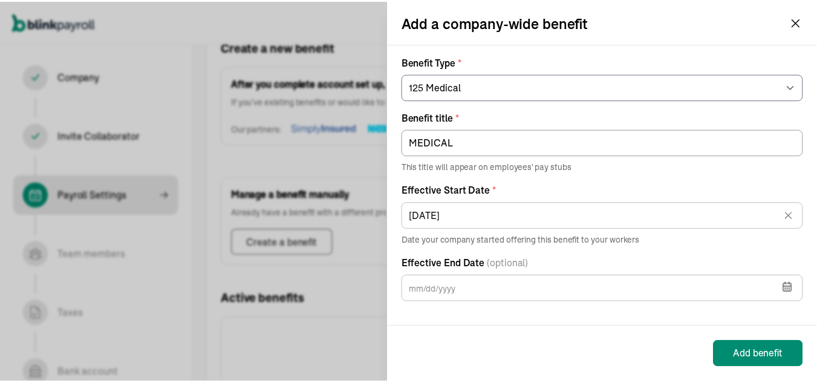
scroll to position [57, 0]
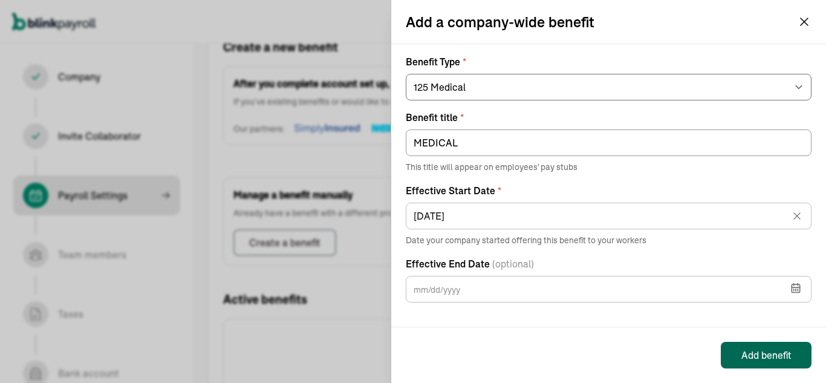
click at [598, 367] on div "Add benefit" at bounding box center [608, 355] width 435 height 56
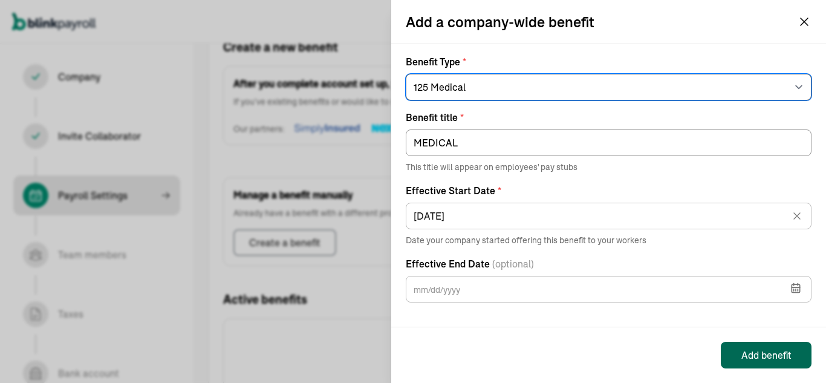
click at [776, 83] on select "Select an item 125 Medical 125 Vision 125 Dental 125 Disability 125 Accident 12…" at bounding box center [609, 87] width 406 height 27
click at [406, 74] on select "Select an item 125 Medical 125 Vision 125 Dental 125 Disability 125 Accident 12…" at bounding box center [609, 87] width 406 height 27
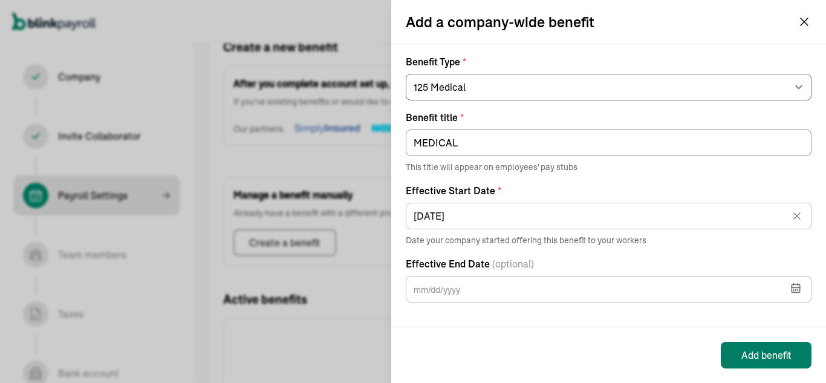
click at [790, 351] on div "Add benefit" at bounding box center [767, 355] width 50 height 15
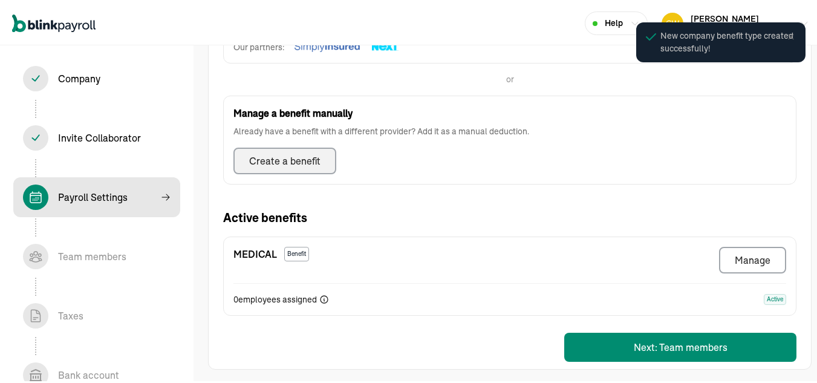
scroll to position [330, 0]
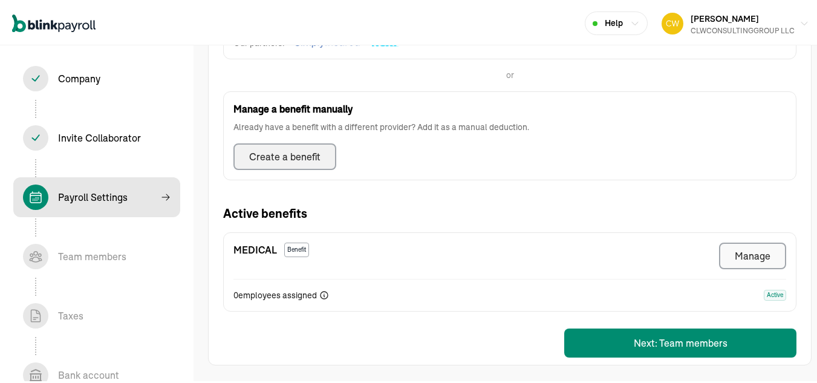
click at [752, 247] on div "Manage" at bounding box center [753, 254] width 36 height 15
select select "1"
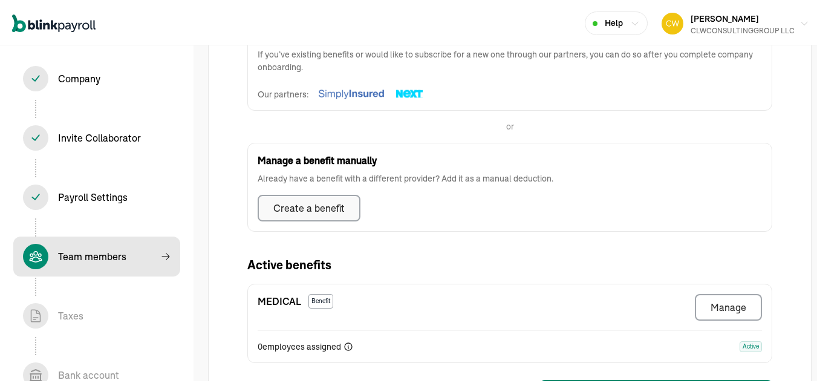
select select "employee"
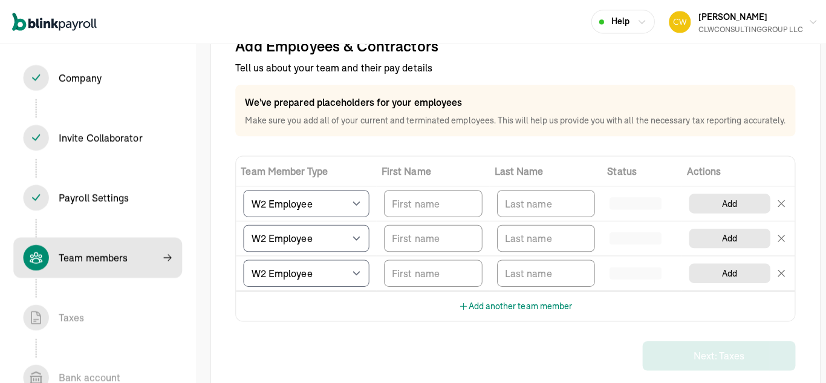
scroll to position [102, 0]
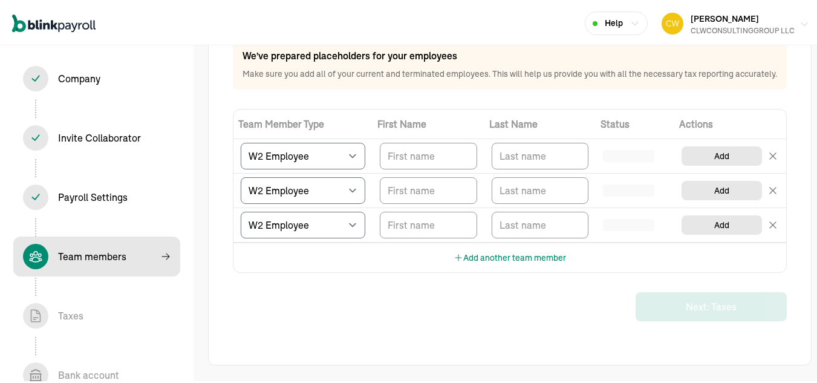
click at [793, 18] on button "[PERSON_NAME] CLWCONSULTINGGROUP LLC" at bounding box center [735, 22] width 157 height 30
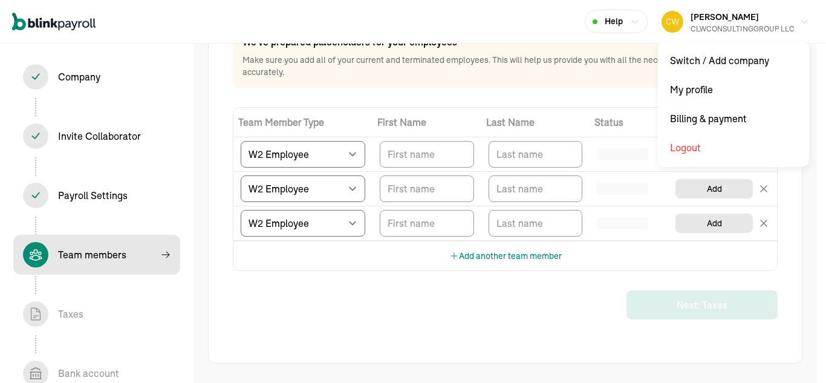
click at [627, 25] on div "Help" at bounding box center [616, 21] width 47 height 13
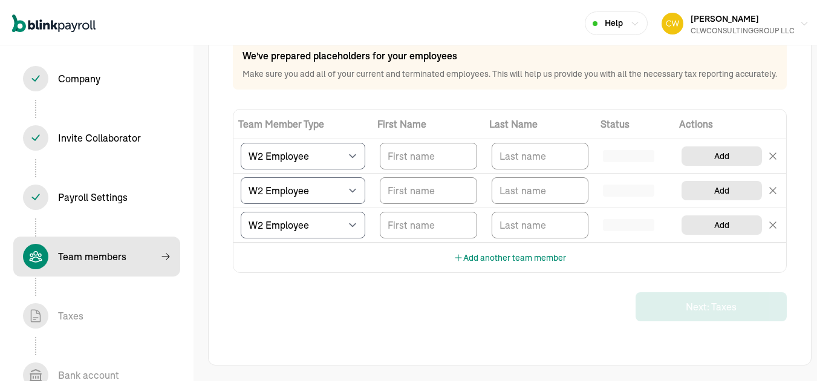
click at [630, 22] on icon "button" at bounding box center [635, 22] width 10 height 10
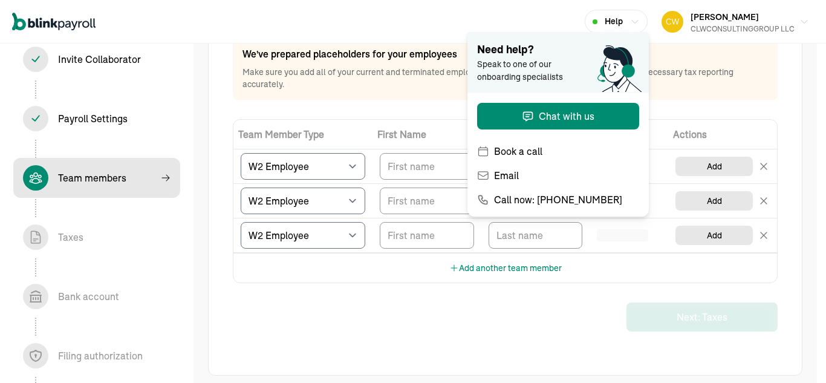
scroll to position [0, 0]
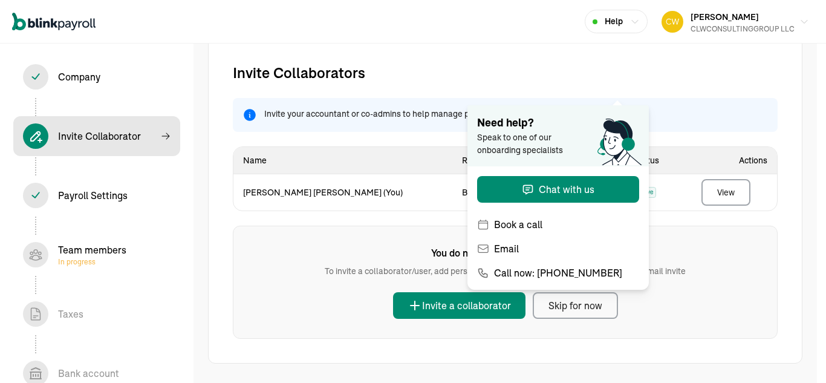
scroll to position [16, 0]
select select "Limited Liability Company (LLC)"
select select "Financial Services"
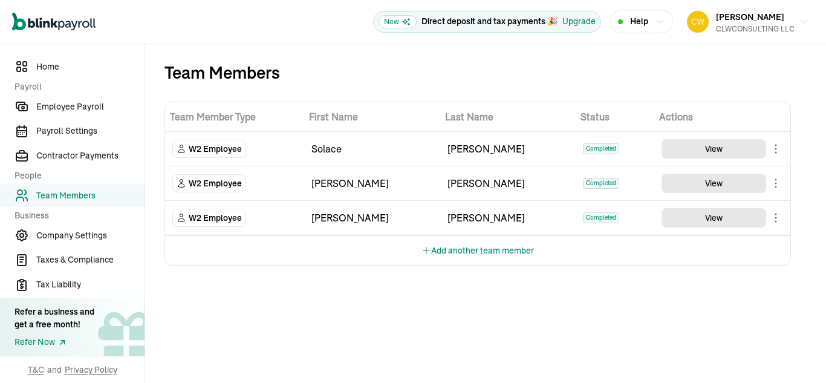
click at [216, 148] on span "W2 Employee" at bounding box center [215, 149] width 53 height 12
click at [57, 62] on span "Home" at bounding box center [90, 67] width 108 height 13
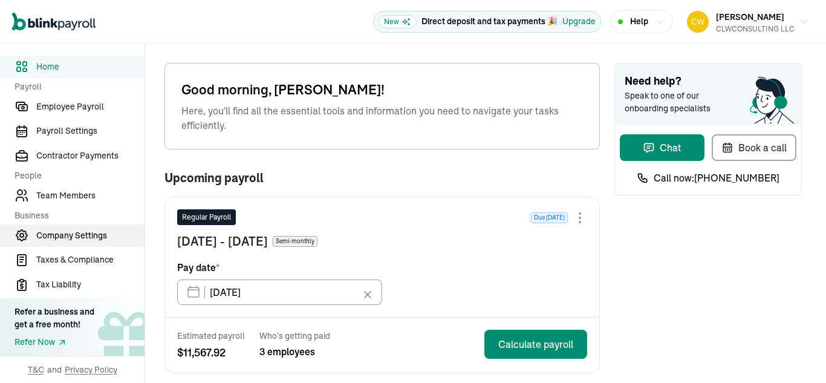
click at [73, 238] on span "Company Settings" at bounding box center [90, 235] width 108 height 13
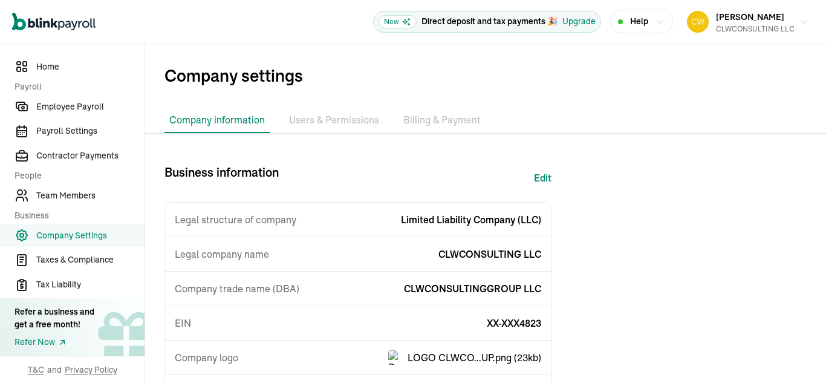
scroll to position [61, 0]
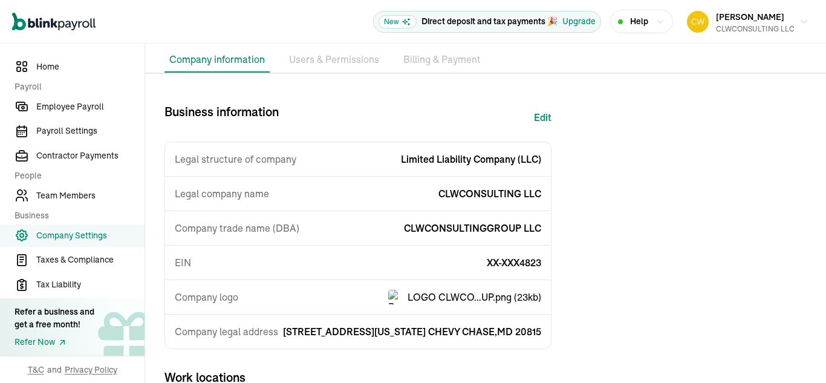
click at [546, 113] on button "Edit" at bounding box center [543, 117] width 18 height 29
select select "Limited Liability Company (LLC)"
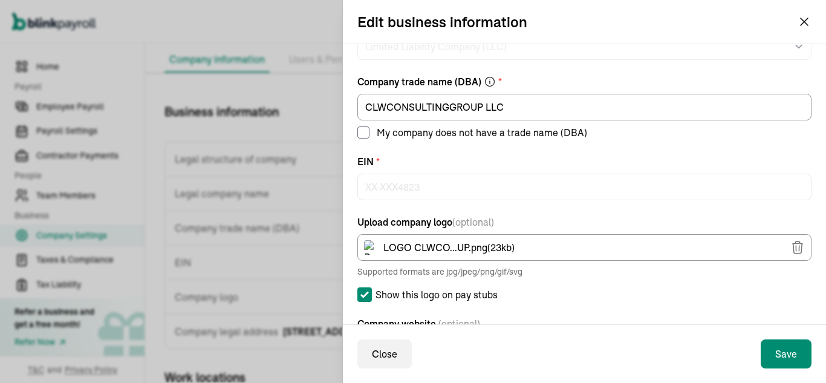
scroll to position [121, 0]
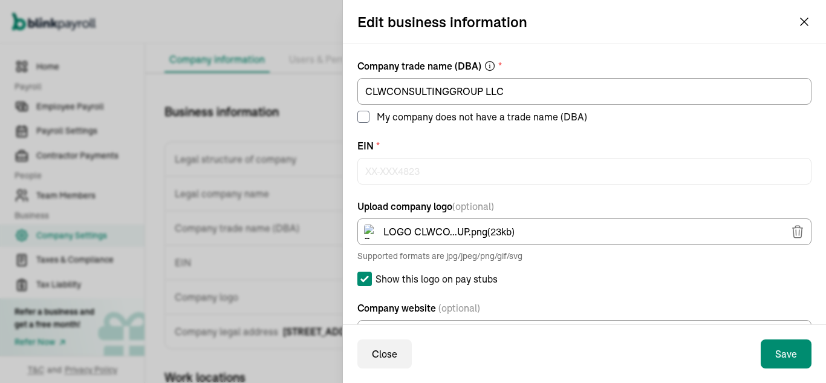
click at [367, 118] on input "My company does not have a trade name (DBA)" at bounding box center [364, 117] width 12 height 12
checkbox input "false"
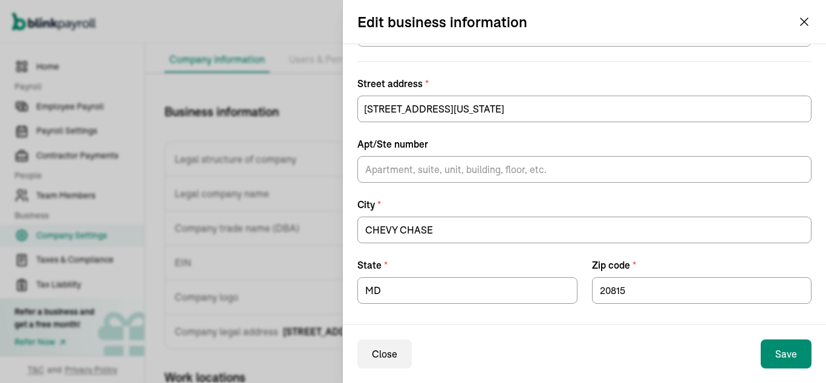
scroll to position [425, 0]
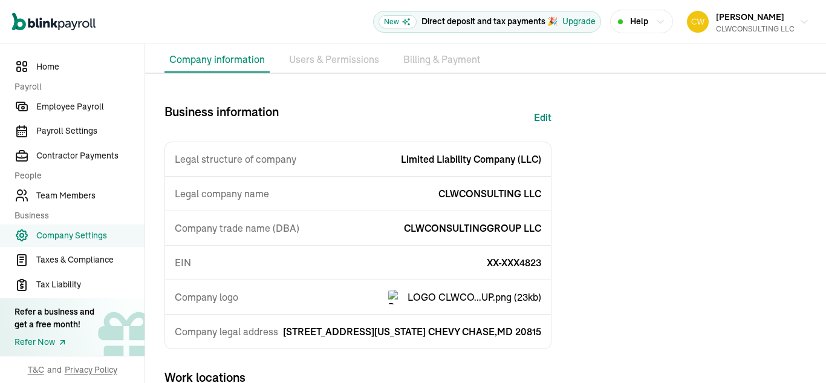
click at [656, 18] on icon "button" at bounding box center [661, 22] width 10 height 10
click at [628, 13] on button "Help" at bounding box center [641, 22] width 63 height 24
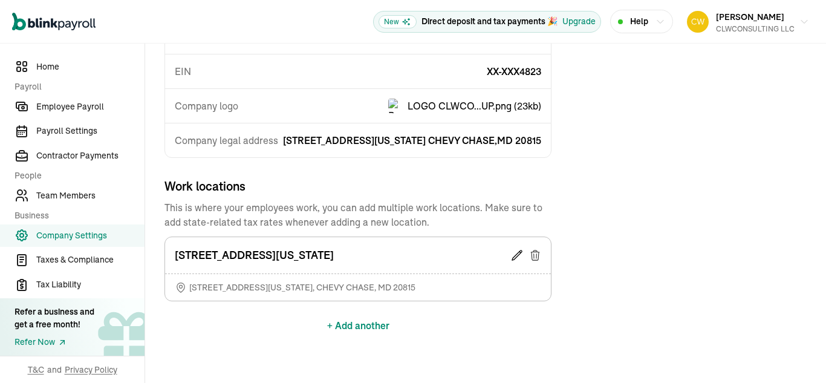
scroll to position [269, 0]
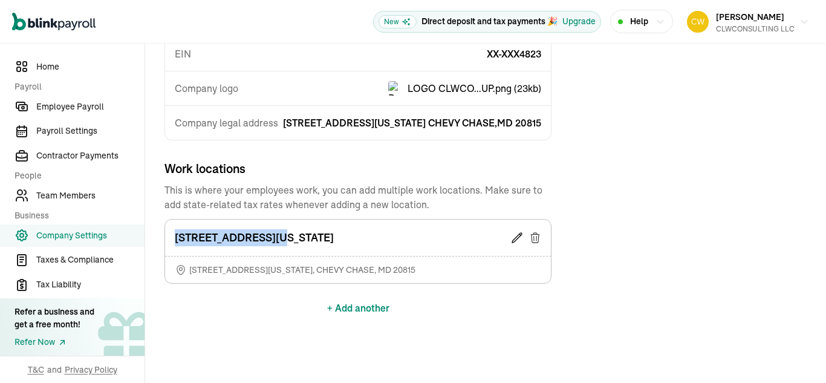
drag, startPoint x: 177, startPoint y: 237, endPoint x: 286, endPoint y: 242, distance: 109.0
click at [296, 237] on div "[STREET_ADDRESS][US_STATE]" at bounding box center [358, 238] width 386 height 36
copy p "[STREET_ADDRESS][US_STATE]"
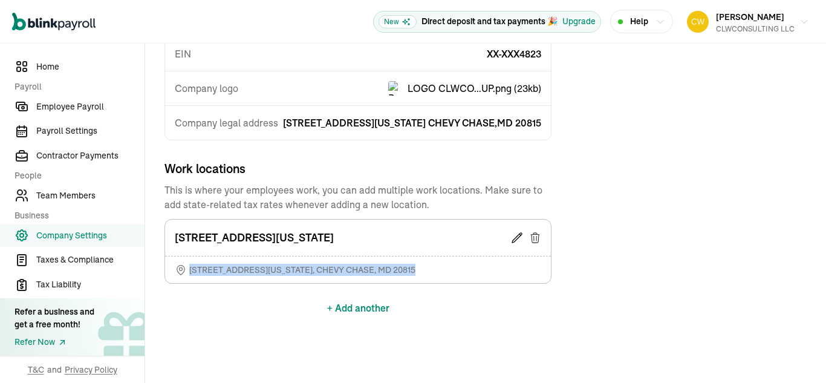
drag, startPoint x: 386, startPoint y: 270, endPoint x: 186, endPoint y: 287, distance: 201.0
click at [186, 287] on div "Work locations This is where your employees work, you can add multiple work loc…" at bounding box center [358, 241] width 387 height 163
copy span "[STREET_ADDRESS][US_STATE]"
click at [346, 270] on span "[STREET_ADDRESS][US_STATE]" at bounding box center [302, 270] width 226 height 12
click at [519, 238] on icon at bounding box center [517, 238] width 10 height 10
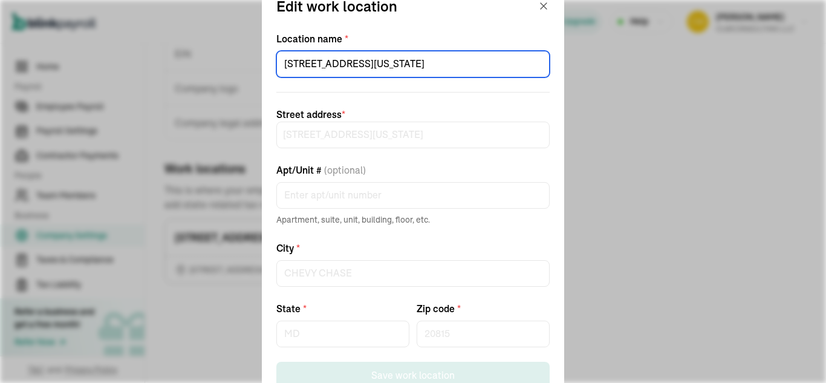
click at [318, 64] on input "[STREET_ADDRESS][US_STATE]" at bounding box center [413, 64] width 273 height 27
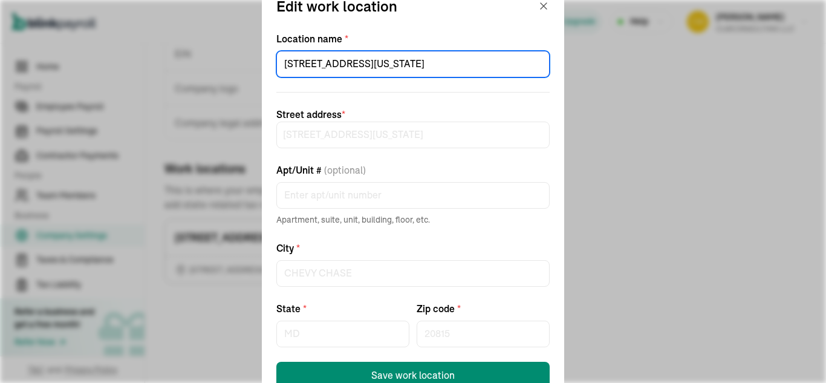
type input "[STREET_ADDRESS][US_STATE]"
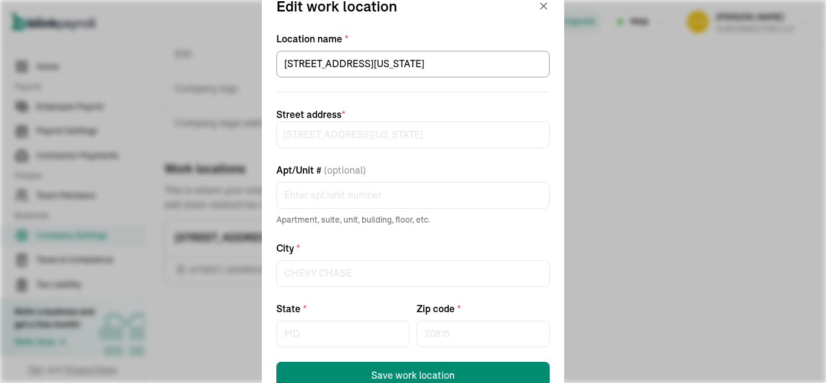
click at [454, 99] on form "Location name * [STREET_ADDRESS][US_STATE] address * [STREET_ADDRESS][US_STATE]…" at bounding box center [413, 209] width 273 height 357
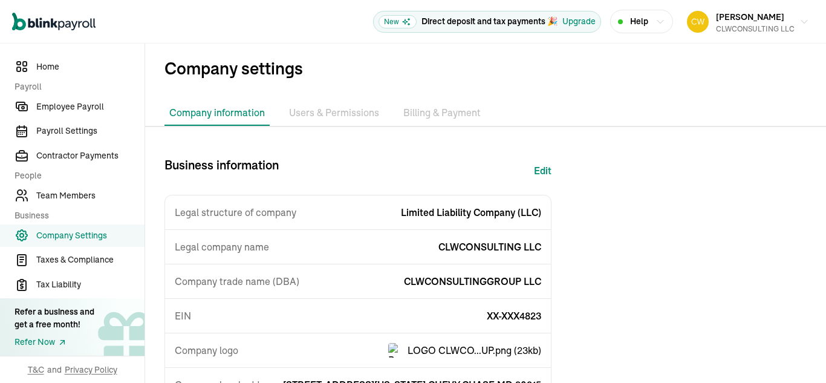
scroll to position [0, 0]
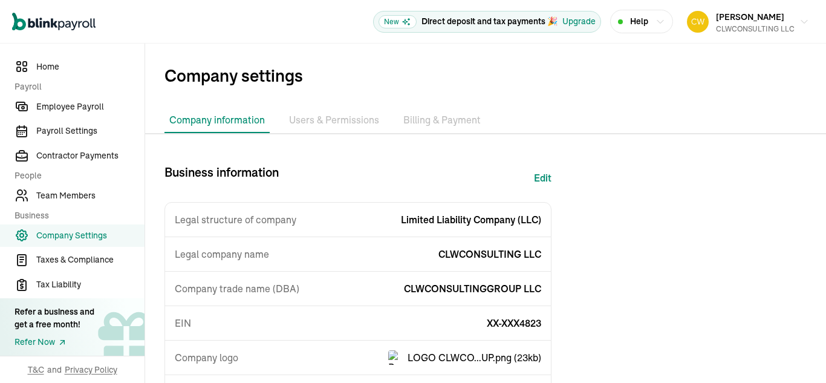
click at [338, 119] on li "Users & Permissions" at bounding box center [334, 120] width 100 height 25
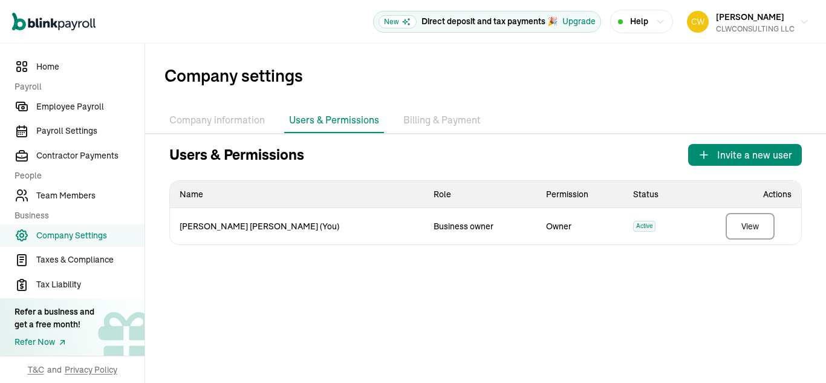
click at [449, 123] on li "Billing & Payment" at bounding box center [442, 120] width 87 height 25
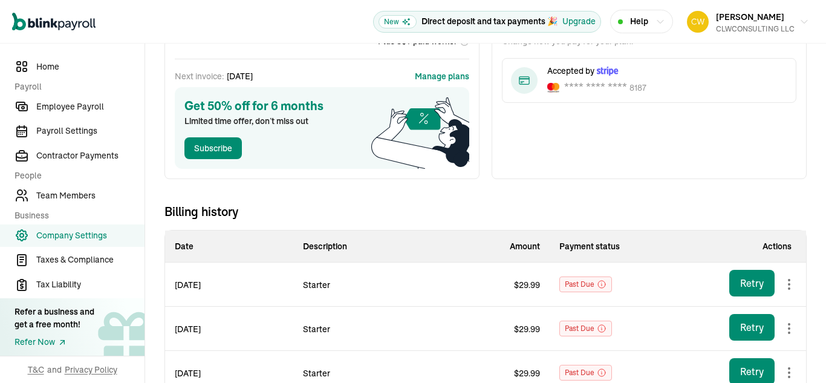
scroll to position [149, 0]
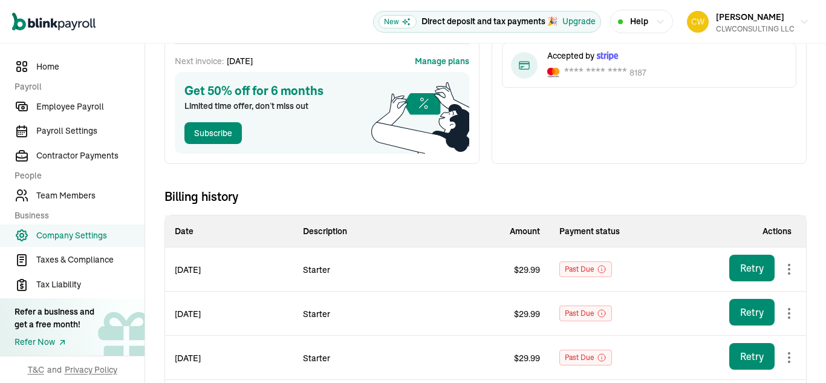
click at [787, 271] on body "Open main menu New Direct deposit and tax payments 🎉 Upgrade Help [PERSON_NAME]…" at bounding box center [413, 191] width 826 height 383
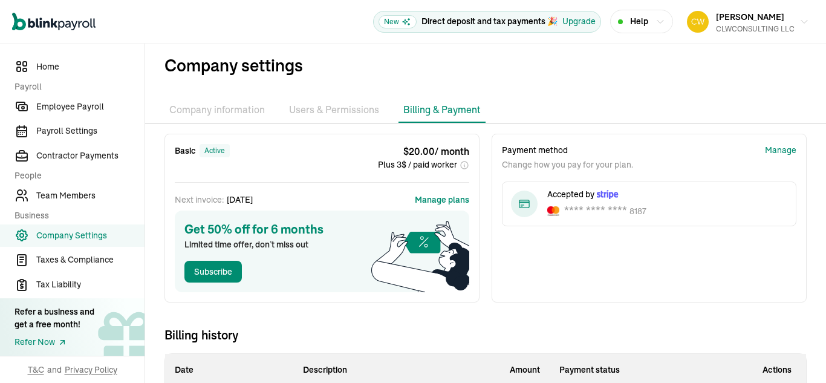
scroll to position [0, 0]
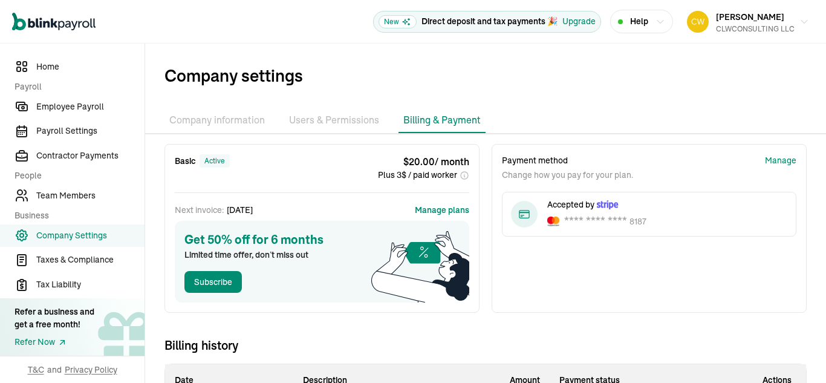
click at [345, 123] on li "Users & Permissions" at bounding box center [334, 120] width 100 height 25
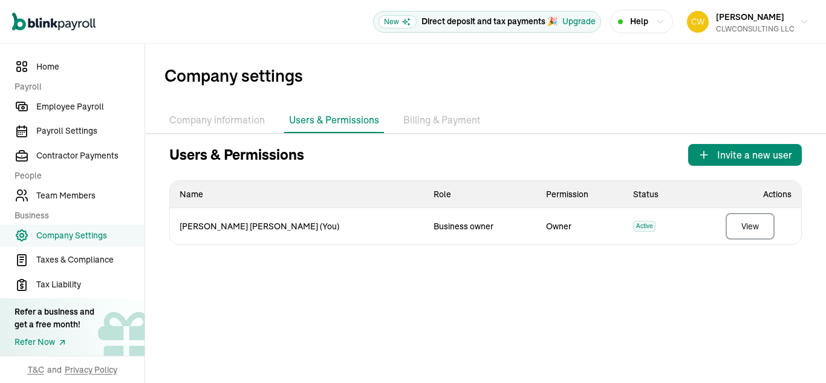
click at [228, 125] on li "Company information" at bounding box center [217, 120] width 105 height 25
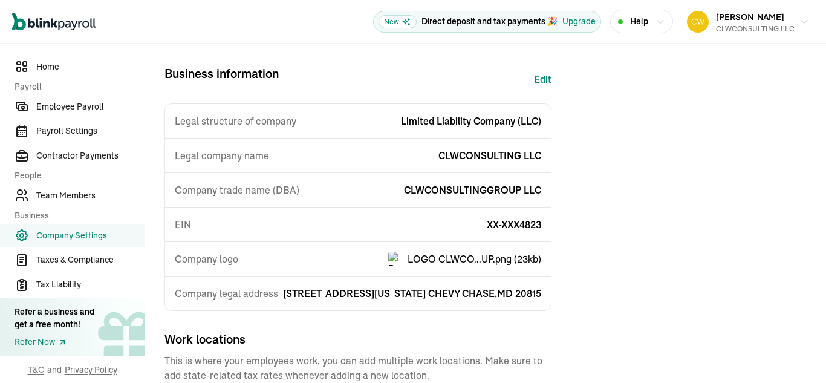
scroll to position [121, 0]
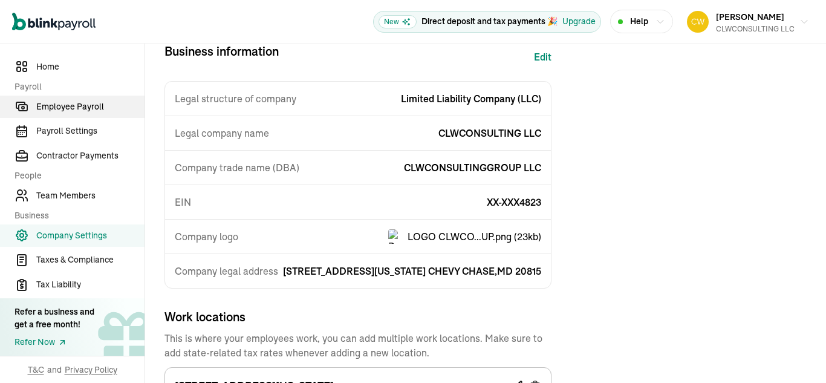
drag, startPoint x: 88, startPoint y: 106, endPoint x: 127, endPoint y: 96, distance: 39.9
click at [88, 106] on span "Employee Payroll" at bounding box center [90, 106] width 108 height 13
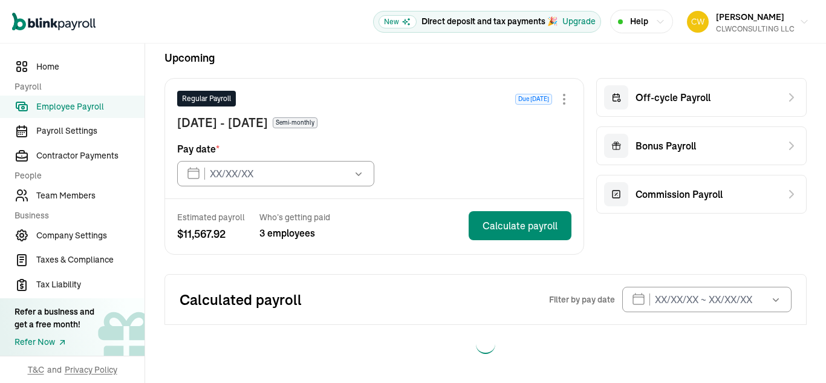
type input "[DATE]"
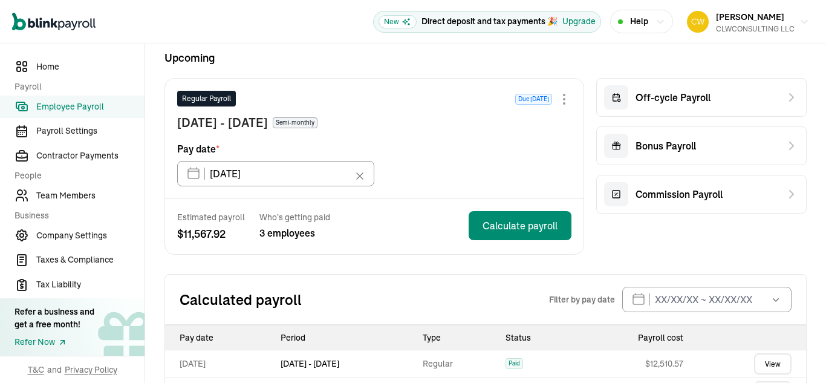
scroll to position [121, 0]
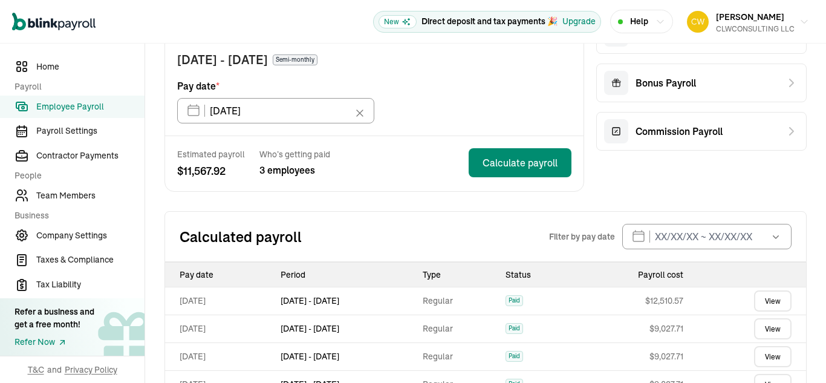
click at [759, 304] on link "View" at bounding box center [773, 300] width 38 height 21
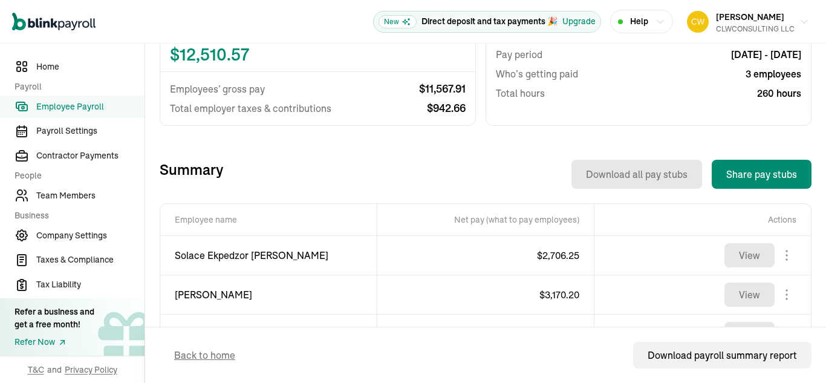
scroll to position [363, 0]
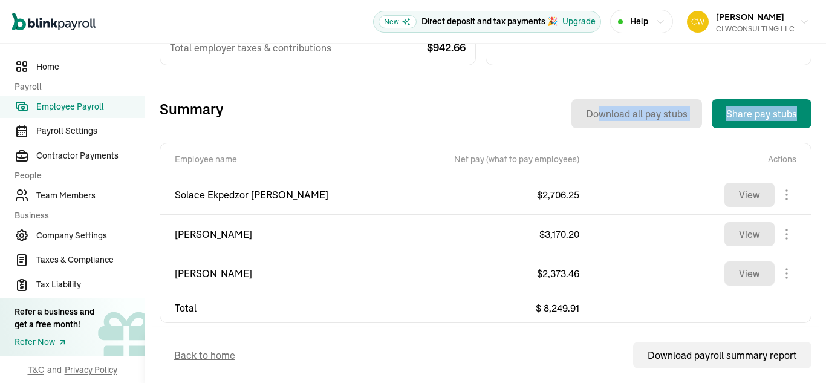
click at [595, 126] on div "Summary Download all pay stubs Share pay stubs Solace Ekpedzor [PERSON_NAME] Ho…" at bounding box center [486, 242] width 652 height 286
click at [732, 76] on div "Total Payroll Cost Total cost $ 12,510.57 Employees’ gross pay $ 11,567.91 Tota…" at bounding box center [486, 156] width 652 height 457
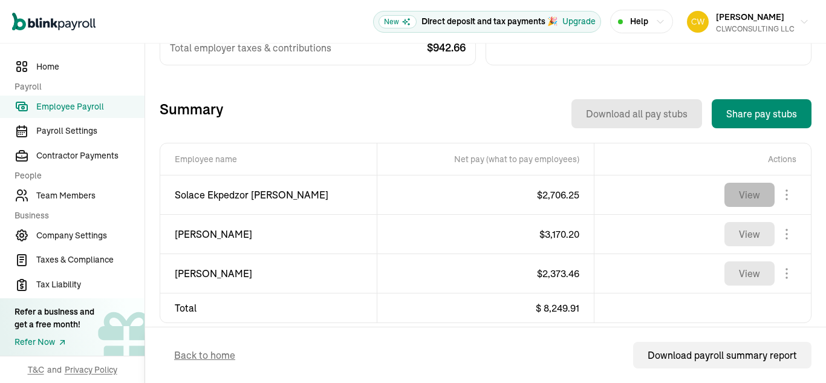
click at [745, 191] on button "View" at bounding box center [750, 195] width 50 height 24
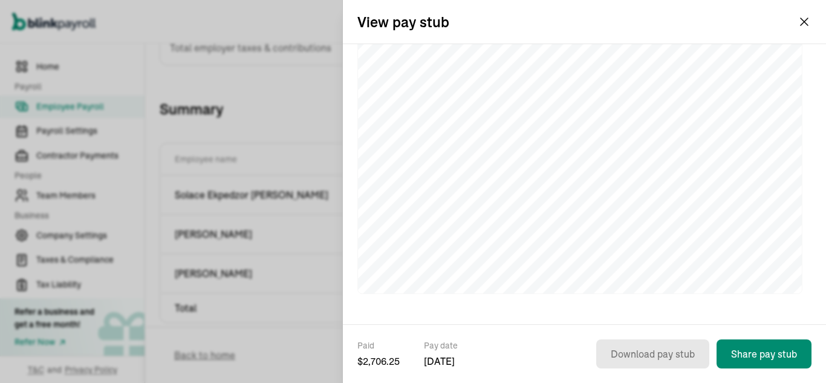
scroll to position [375, 0]
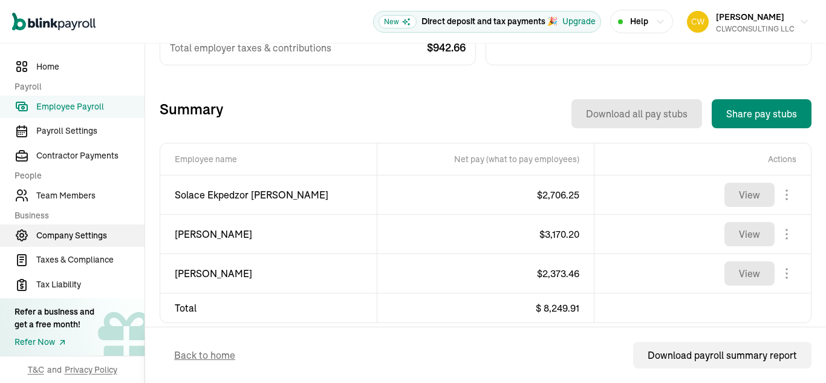
click at [90, 237] on span "Company Settings" at bounding box center [90, 235] width 108 height 13
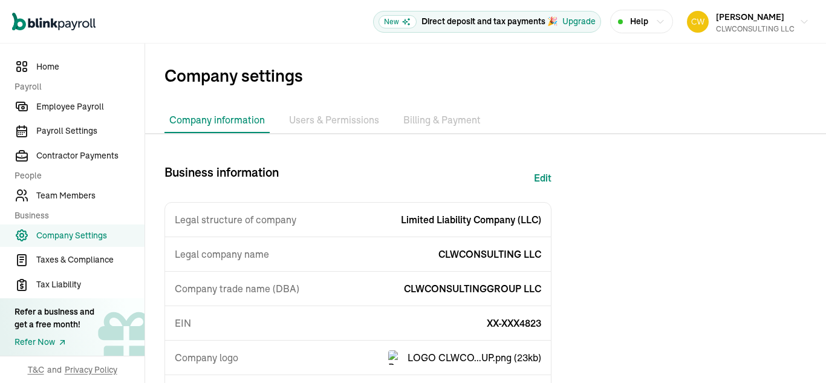
click at [541, 177] on button "Edit" at bounding box center [543, 177] width 18 height 29
select select "Limited Liability Company (LLC)"
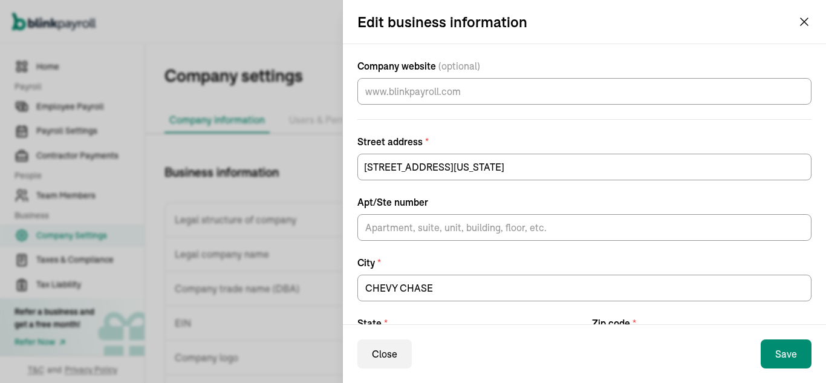
scroll to position [425, 0]
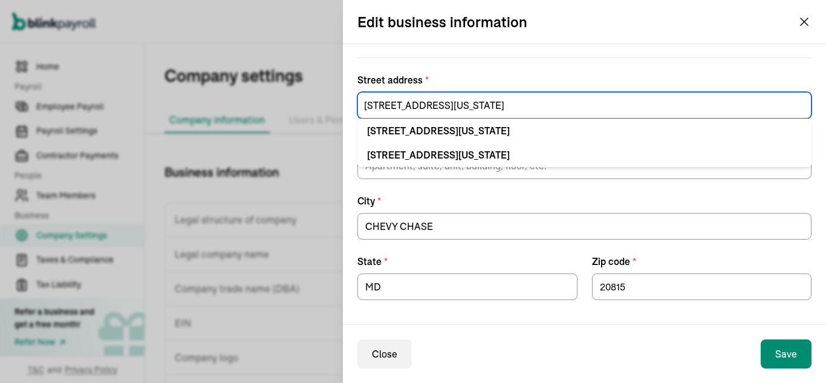
drag, startPoint x: 387, startPoint y: 106, endPoint x: 370, endPoint y: 109, distance: 16.6
click at [370, 109] on input "[STREET_ADDRESS][US_STATE]" at bounding box center [585, 105] width 454 height 27
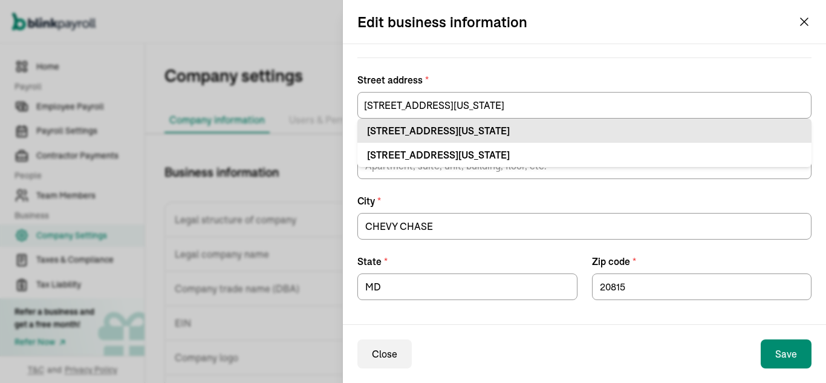
click at [601, 123] on li "[STREET_ADDRESS][US_STATE]" at bounding box center [585, 131] width 454 height 24
type input "[STREET_ADDRESS][US_STATE]"
type input "#"
type input "Chevy Chase"
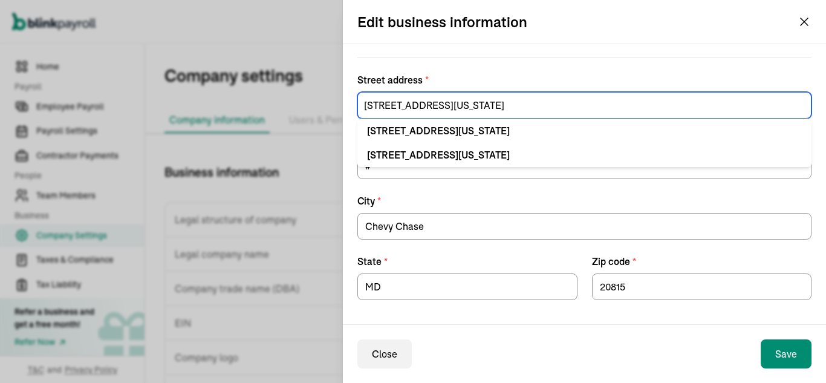
drag, startPoint x: 388, startPoint y: 103, endPoint x: 377, endPoint y: 107, distance: 11.7
click at [377, 107] on input "[STREET_ADDRESS][US_STATE]" at bounding box center [585, 105] width 454 height 27
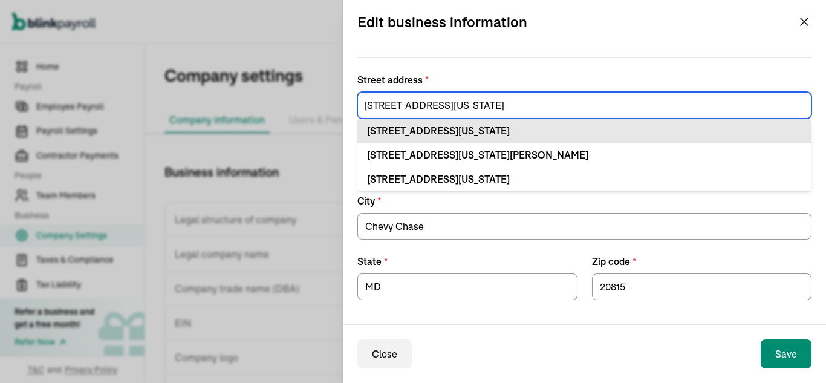
type input "[STREET_ADDRESS][US_STATE]"
click at [506, 130] on div "[STREET_ADDRESS][US_STATE]" at bounding box center [584, 130] width 435 height 15
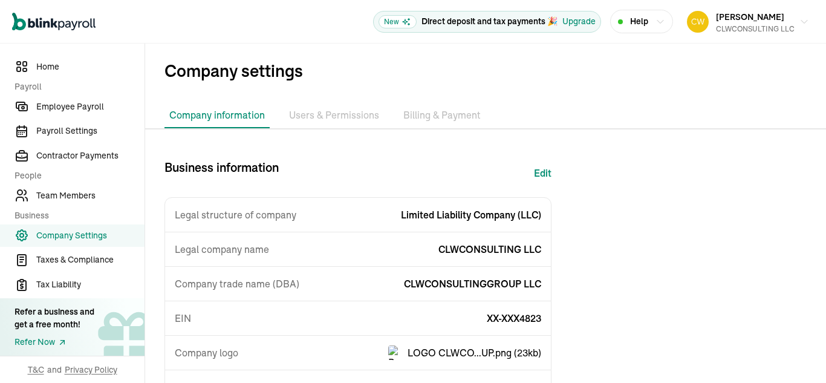
scroll to position [0, 0]
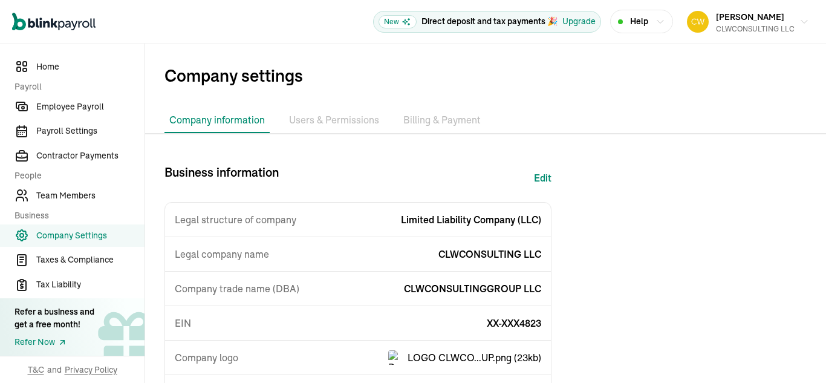
click at [428, 121] on li "Billing & Payment" at bounding box center [442, 120] width 87 height 25
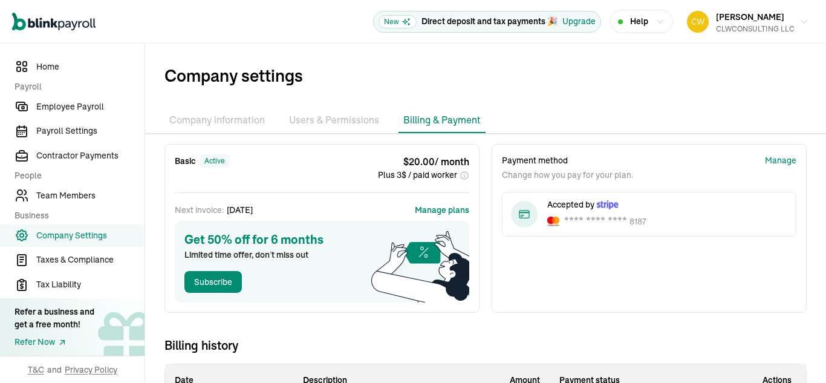
click at [214, 114] on li "Company information" at bounding box center [217, 120] width 105 height 25
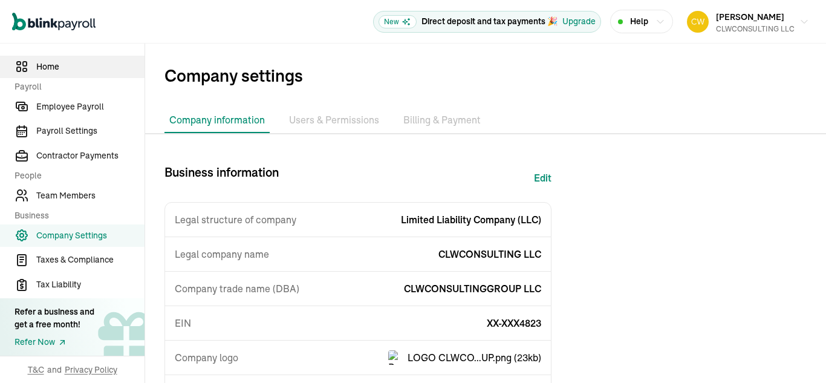
click at [41, 64] on span "Home" at bounding box center [90, 67] width 108 height 13
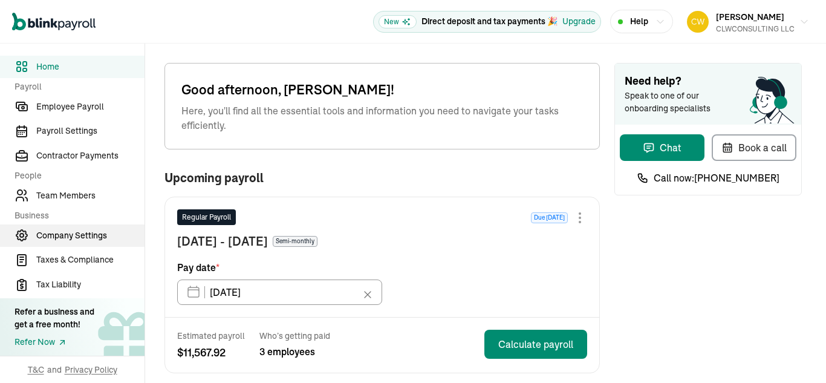
click at [68, 238] on span "Company Settings" at bounding box center [90, 235] width 108 height 13
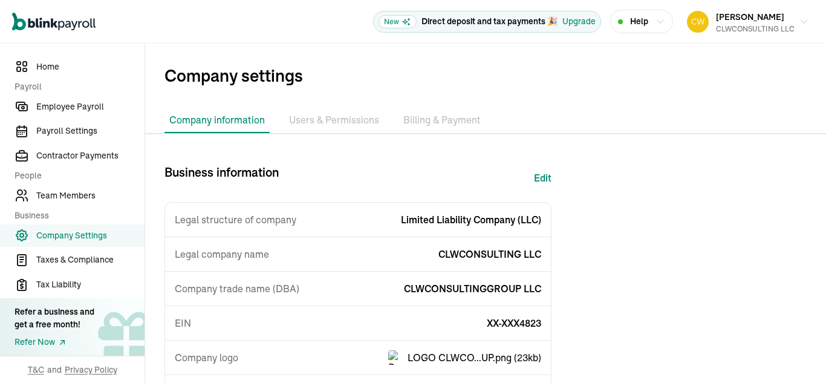
click at [548, 182] on button "Edit" at bounding box center [543, 177] width 18 height 29
select select "Limited Liability Company (LLC)"
